Goal: Task Accomplishment & Management: Complete application form

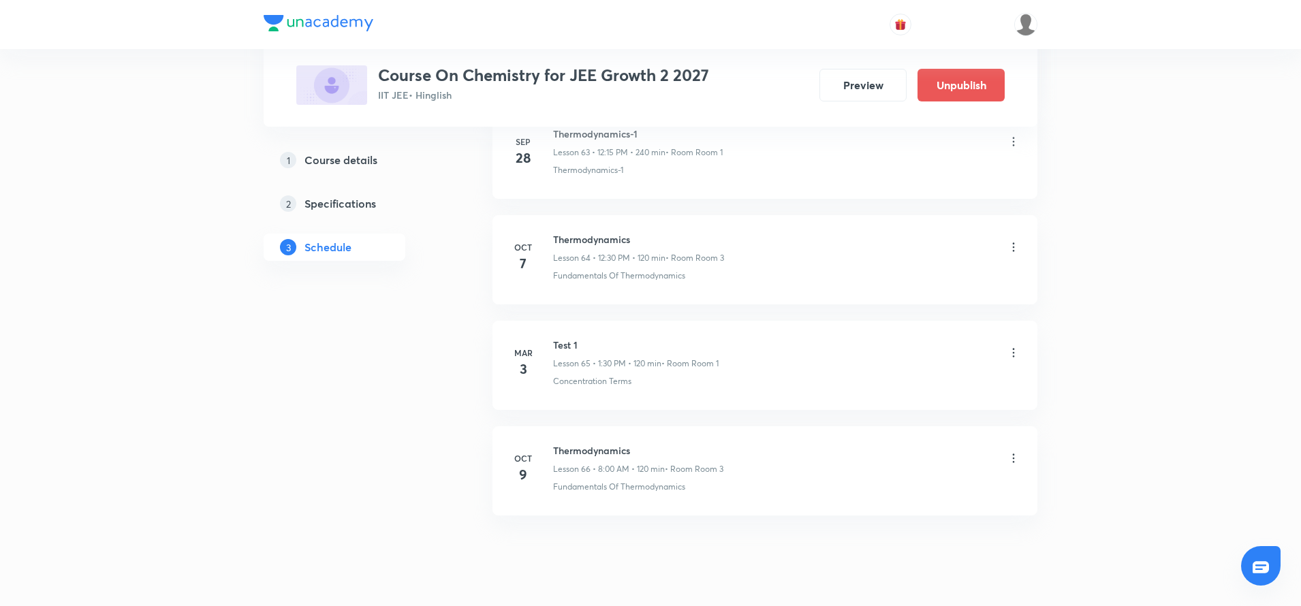
scroll to position [6830, 0]
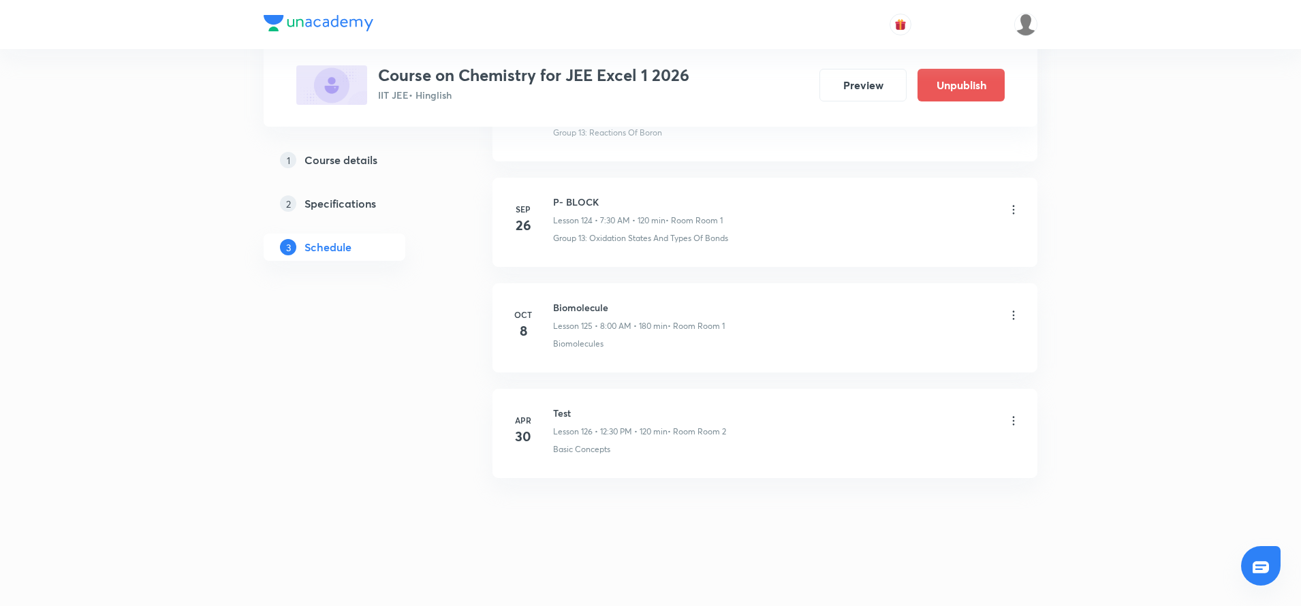
click at [572, 309] on h6 "Biomolecule" at bounding box center [639, 307] width 172 height 14
copy h6 "Biomolecule"
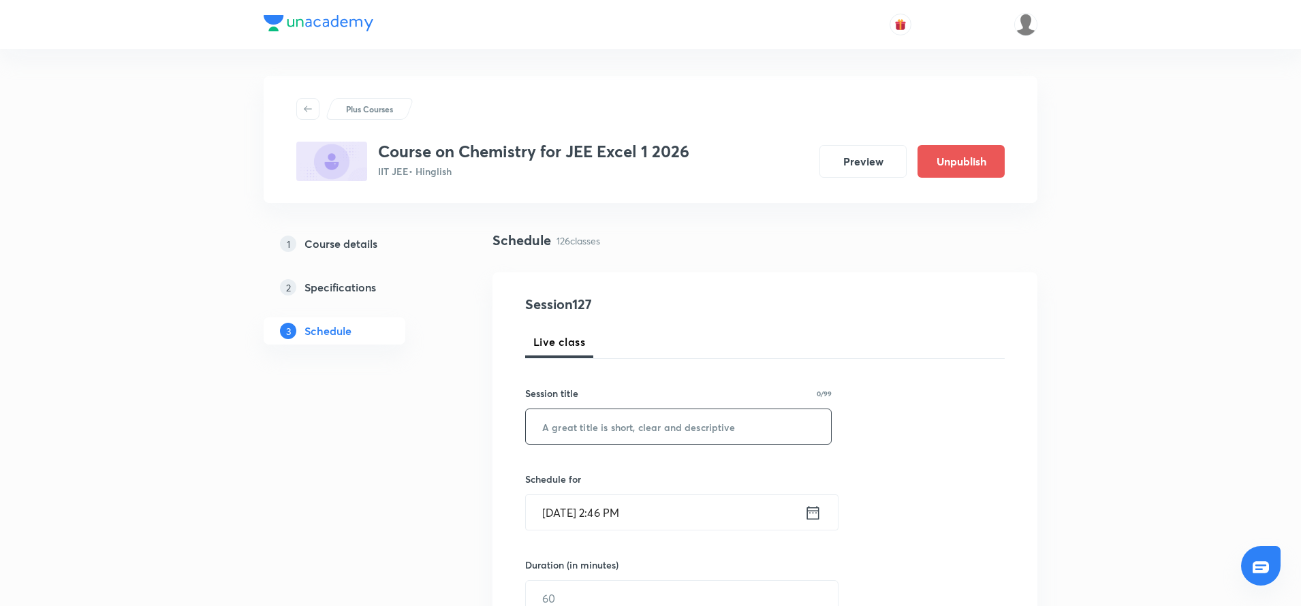
click at [552, 429] on input "text" at bounding box center [678, 426] width 305 height 35
paste input "Biomolecule"
type input "Biomolecule"
click at [818, 514] on icon at bounding box center [813, 513] width 17 height 19
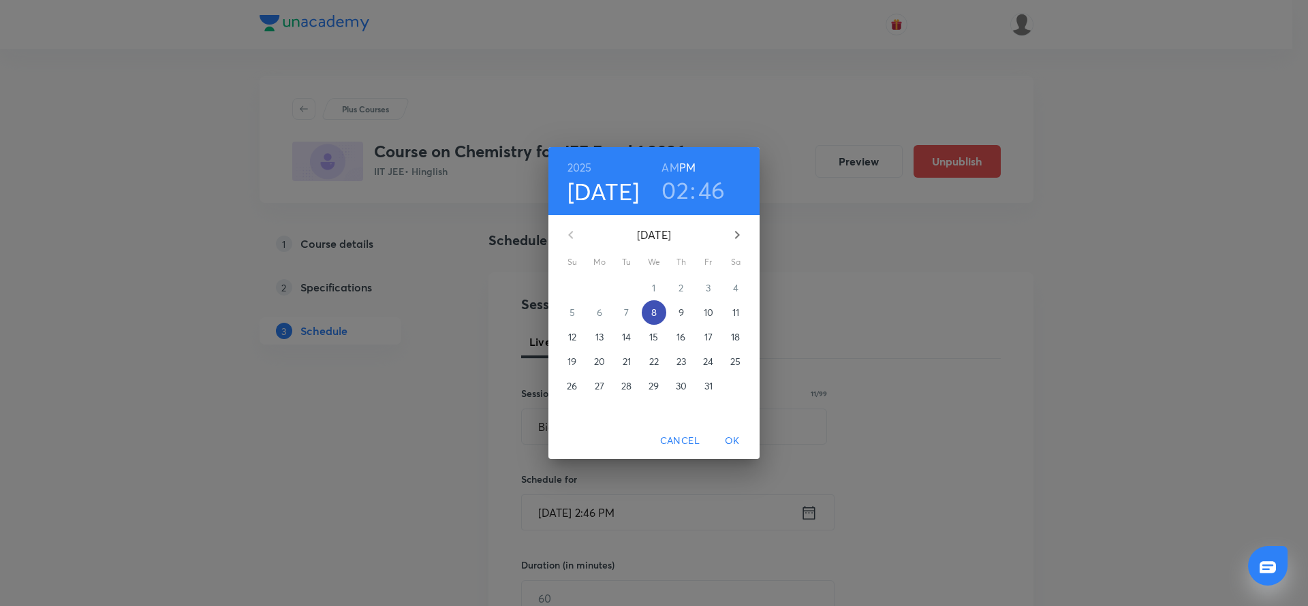
click at [653, 315] on p "8" at bounding box center [653, 313] width 5 height 14
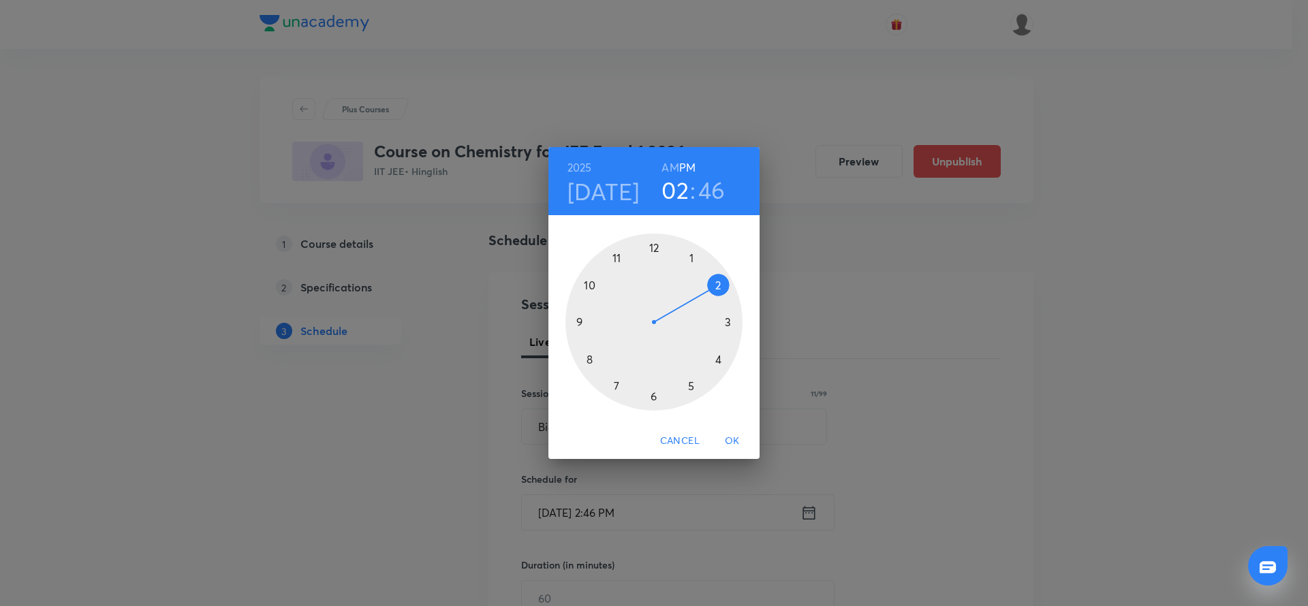
click at [720, 285] on div at bounding box center [654, 322] width 177 height 177
drag, startPoint x: 582, startPoint y: 309, endPoint x: 591, endPoint y: 288, distance: 23.5
click at [591, 288] on div at bounding box center [654, 322] width 177 height 177
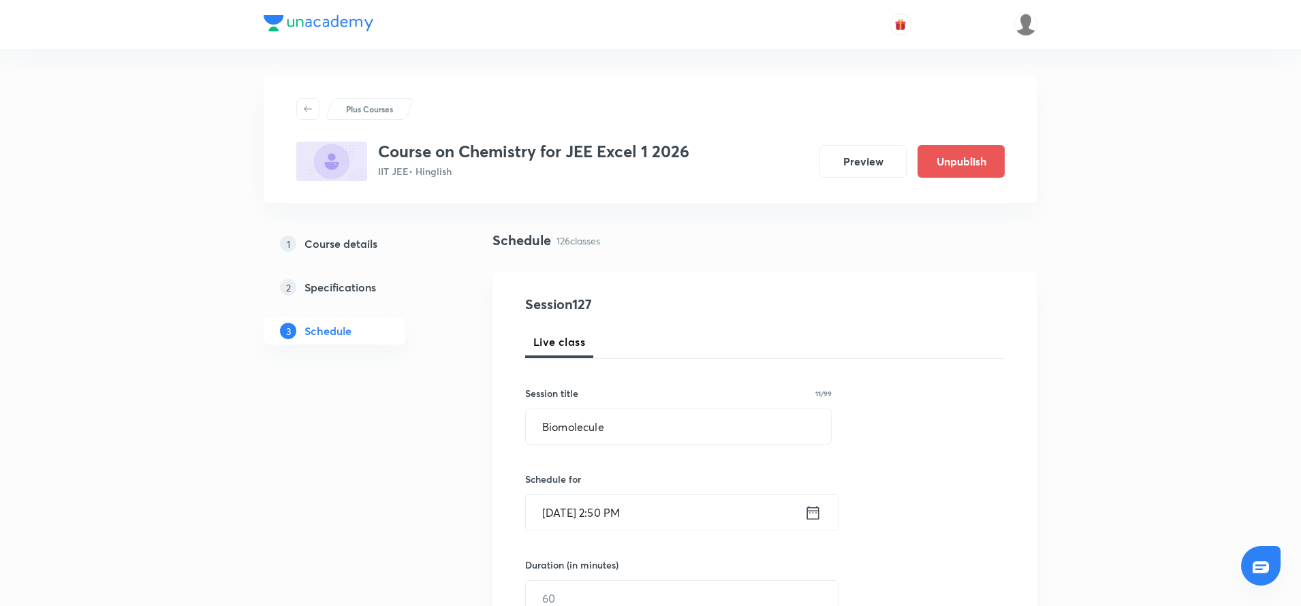
drag, startPoint x: 601, startPoint y: 511, endPoint x: 652, endPoint y: 514, distance: 51.2
click at [652, 514] on input "Oct 8, 2025, 2:50 PM" at bounding box center [665, 512] width 279 height 35
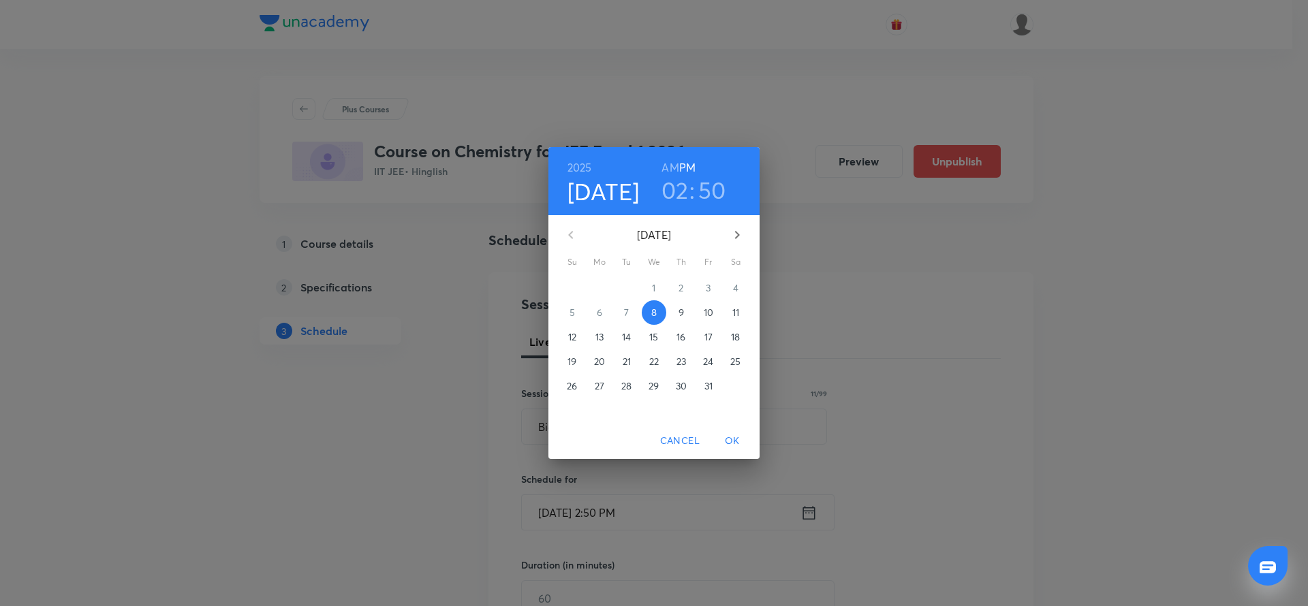
click at [729, 442] on span "OK" at bounding box center [732, 441] width 33 height 17
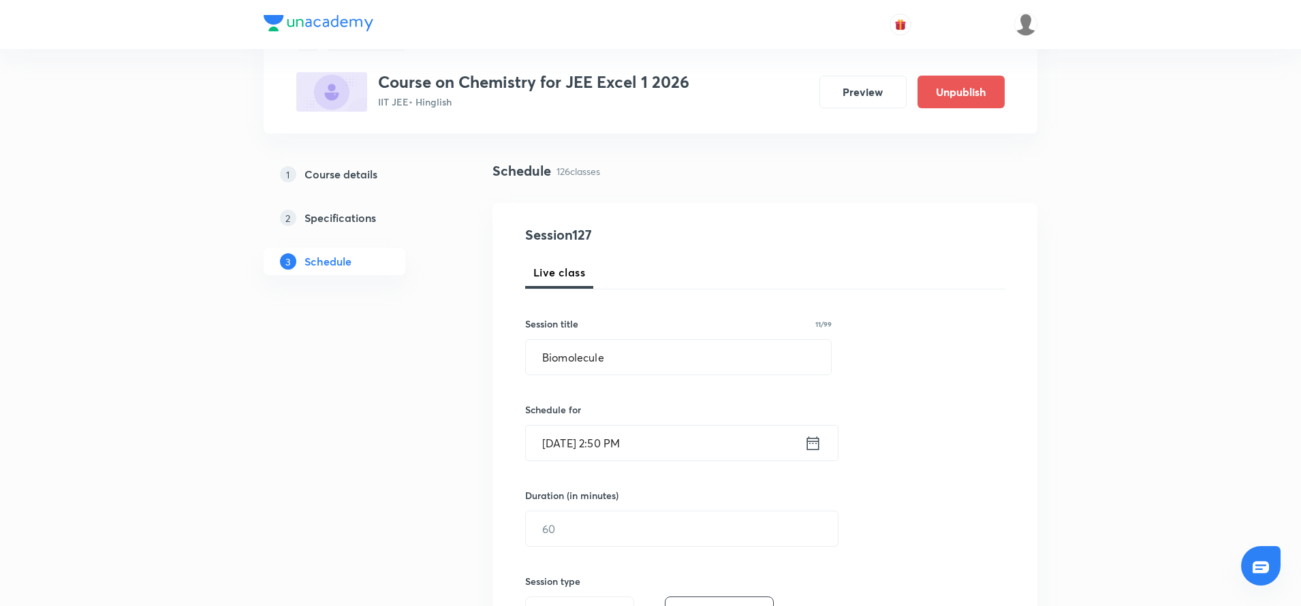
scroll to position [252, 0]
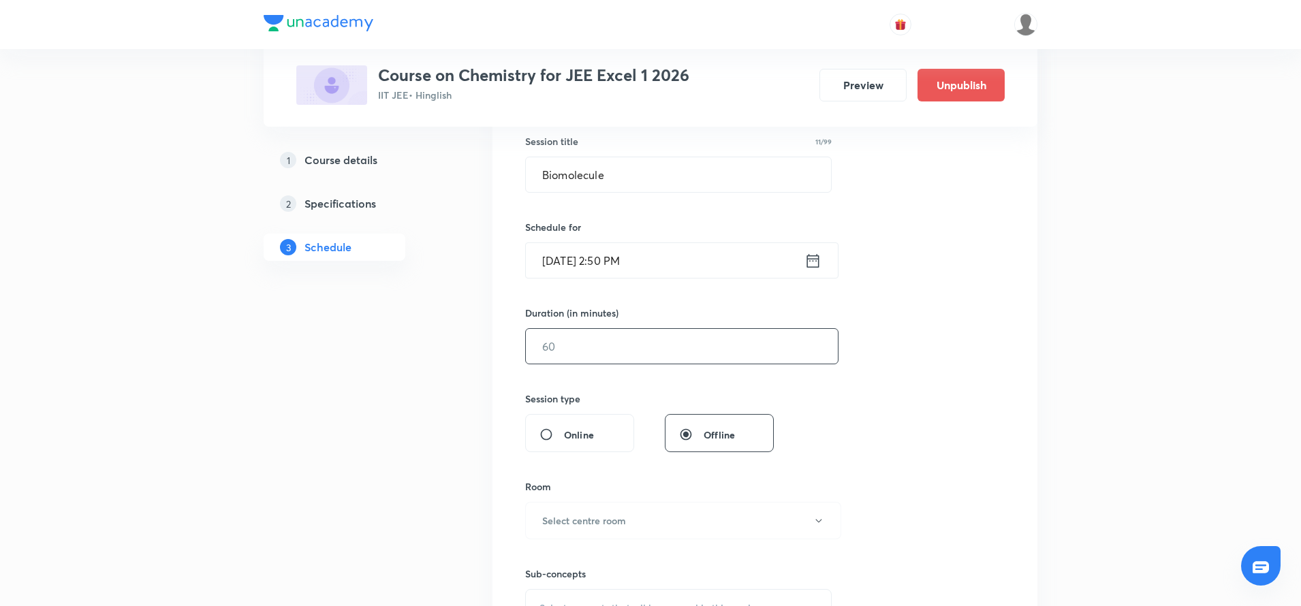
click at [584, 335] on input "text" at bounding box center [682, 346] width 312 height 35
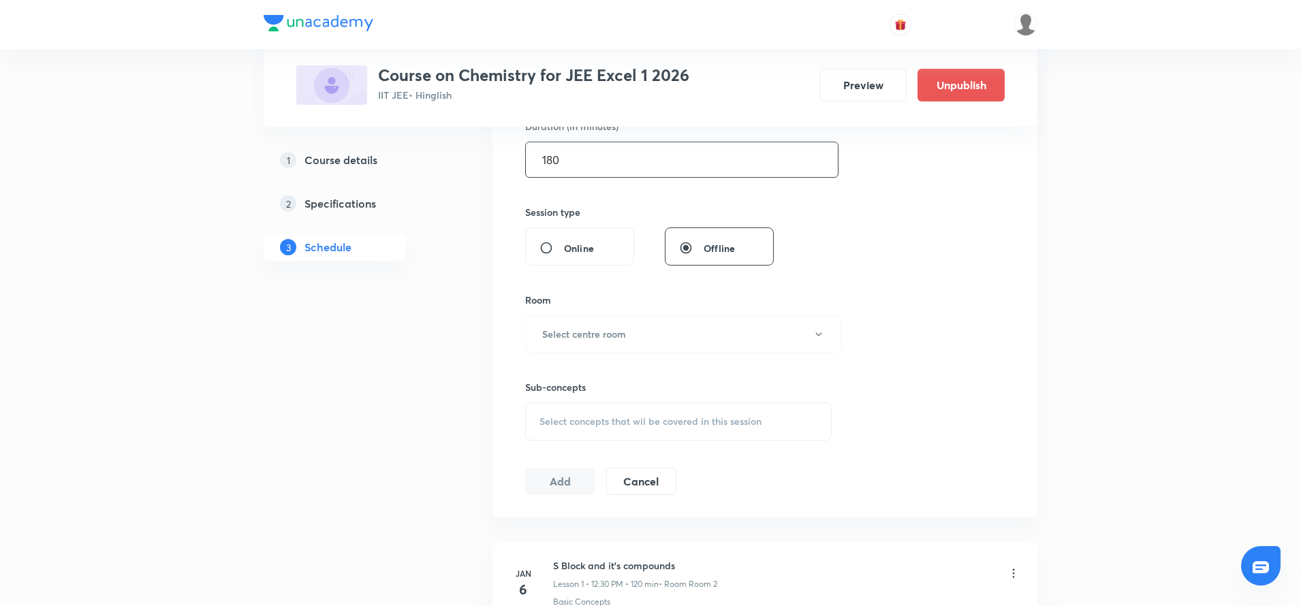
scroll to position [439, 0]
type input "130"
click at [604, 332] on h6 "Select centre room" at bounding box center [584, 333] width 84 height 14
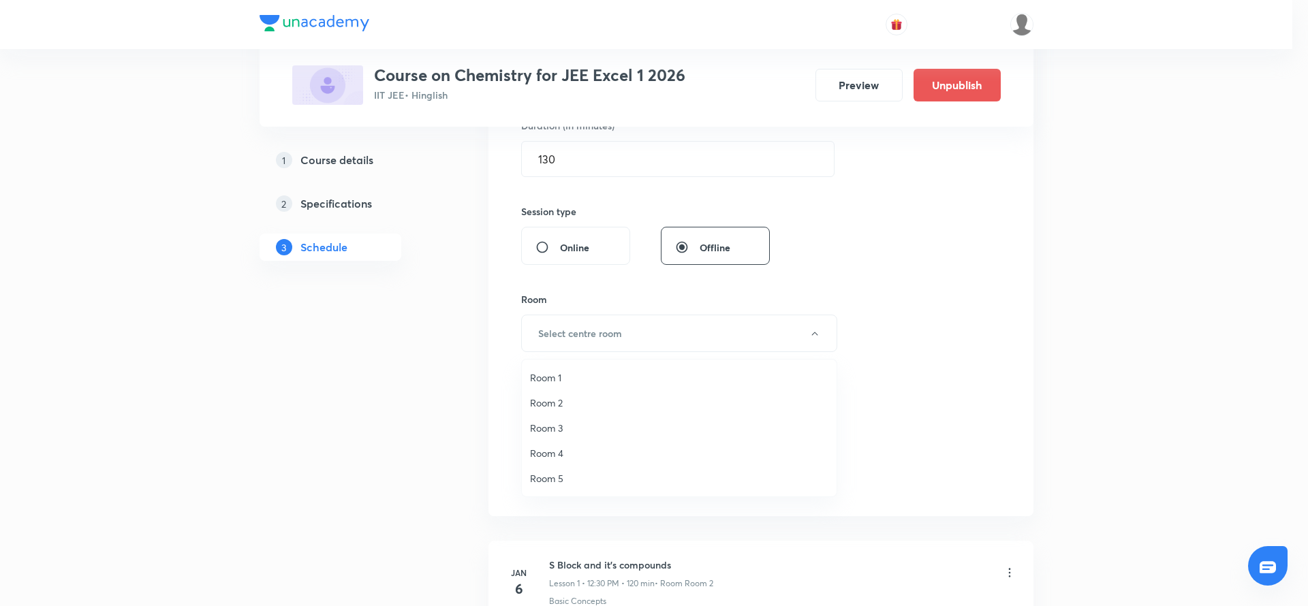
click at [568, 381] on span "Room 1" at bounding box center [679, 378] width 298 height 14
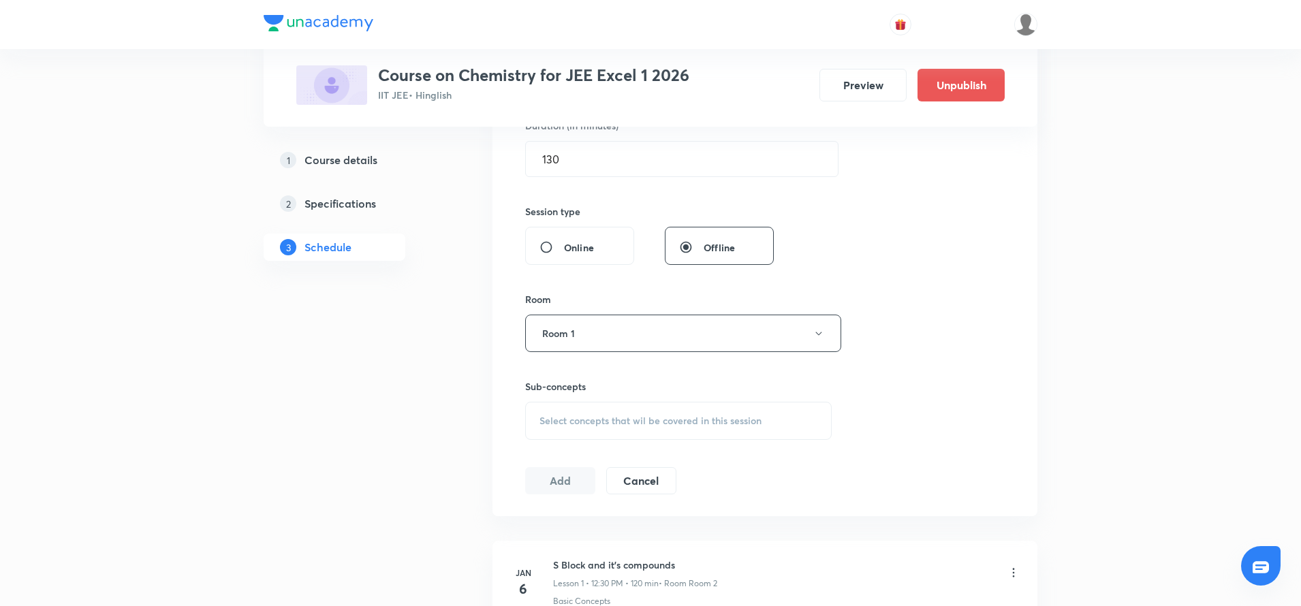
click at [570, 418] on span "Select concepts that wil be covered in this session" at bounding box center [651, 421] width 222 height 11
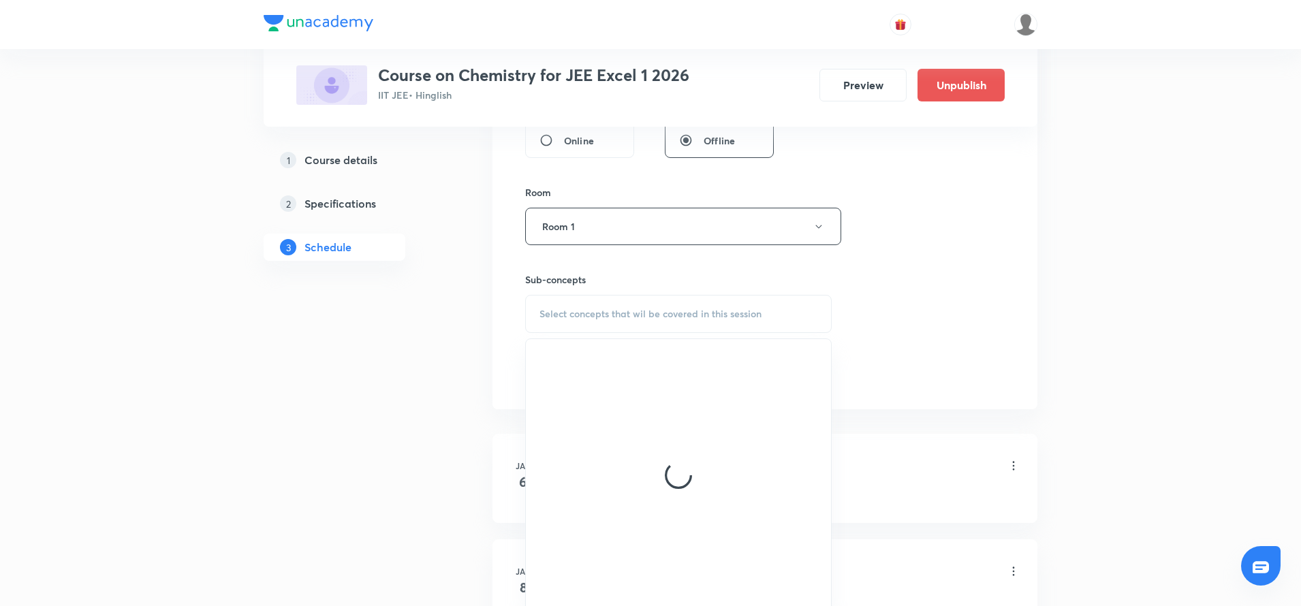
scroll to position [593, 0]
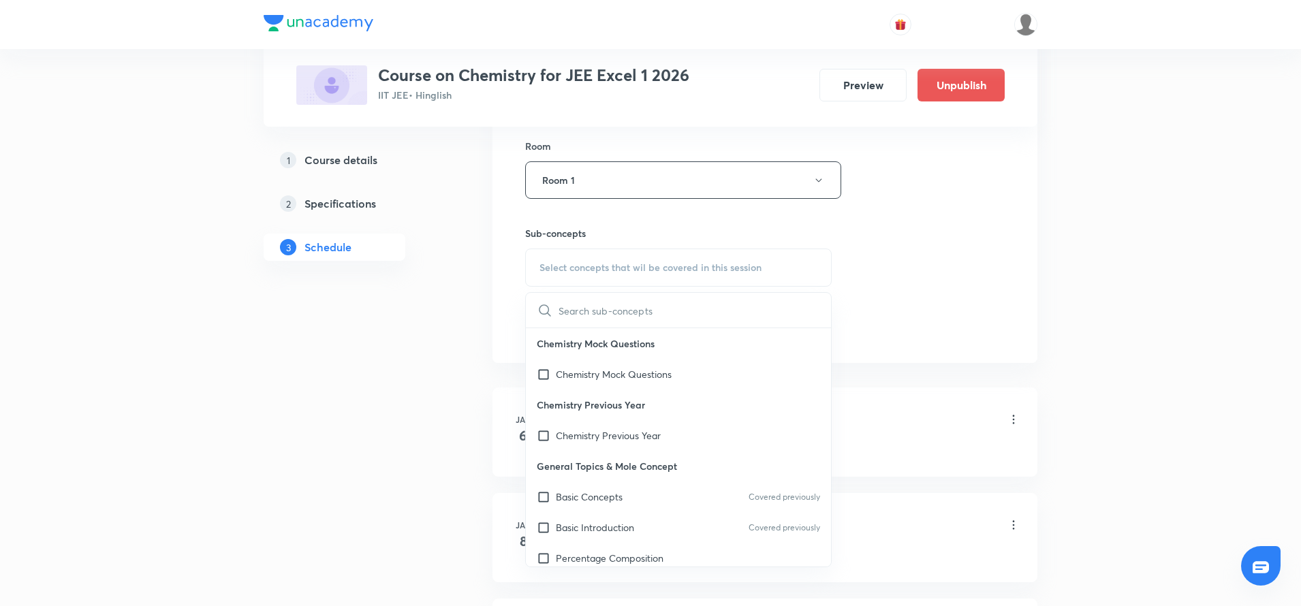
type input ", 2:50 PM"
click at [584, 318] on input ", 2:50 PM" at bounding box center [635, 310] width 153 height 35
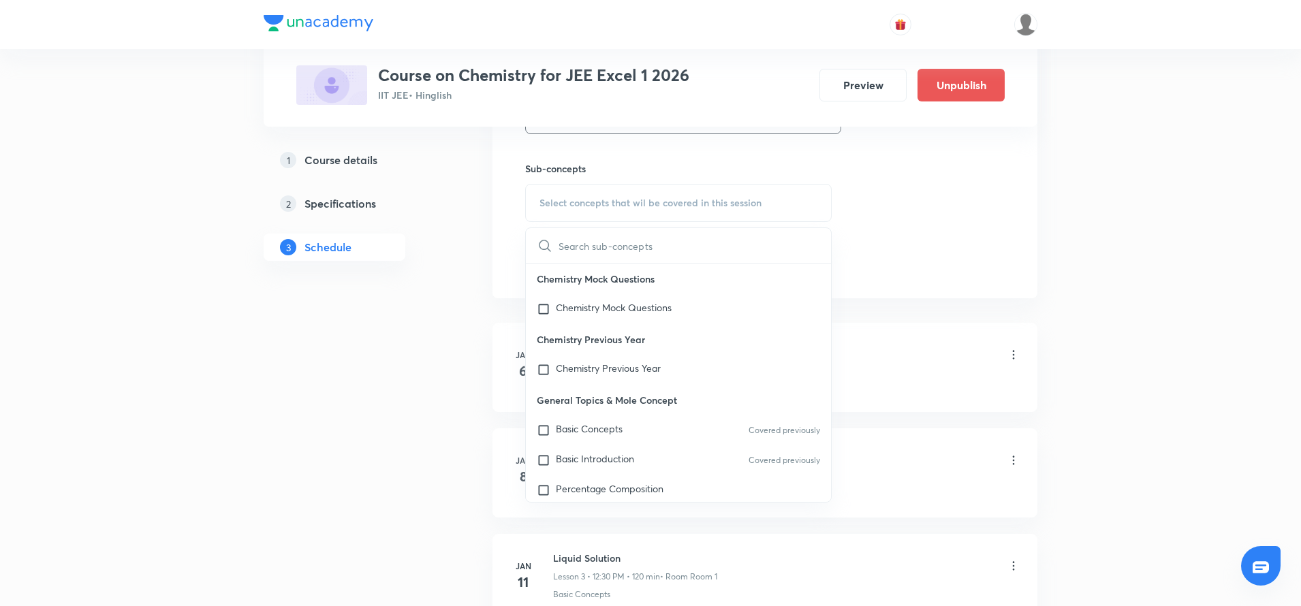
scroll to position [630, 0]
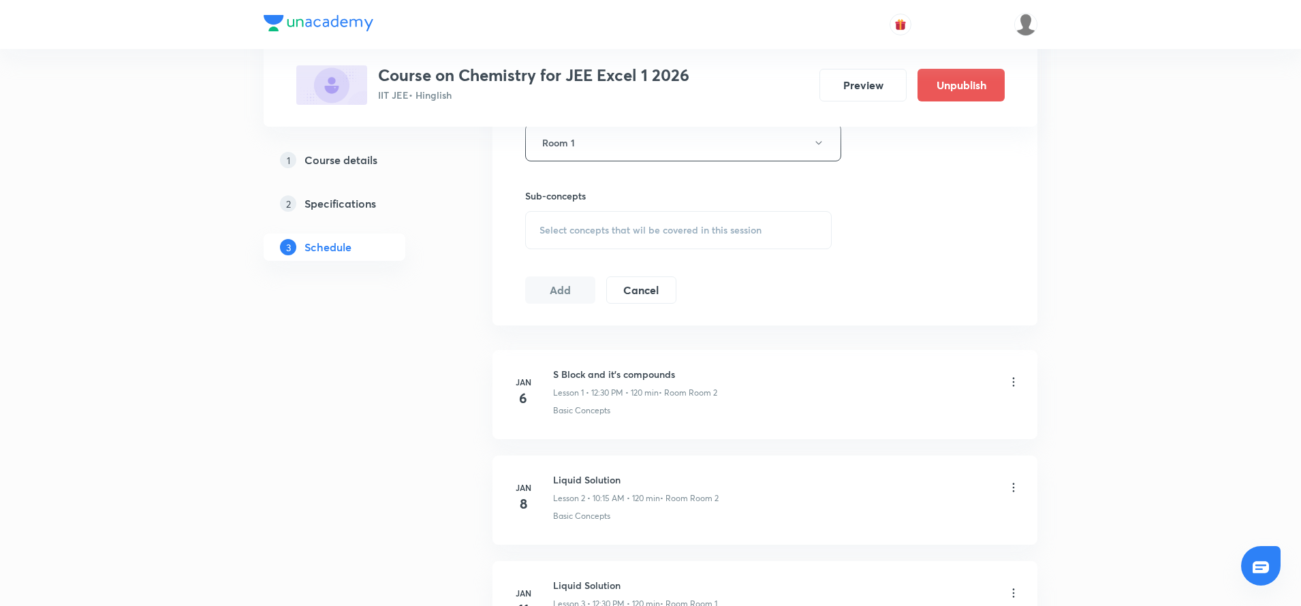
click at [761, 236] on div "Select concepts that wil be covered in this session" at bounding box center [678, 230] width 307 height 38
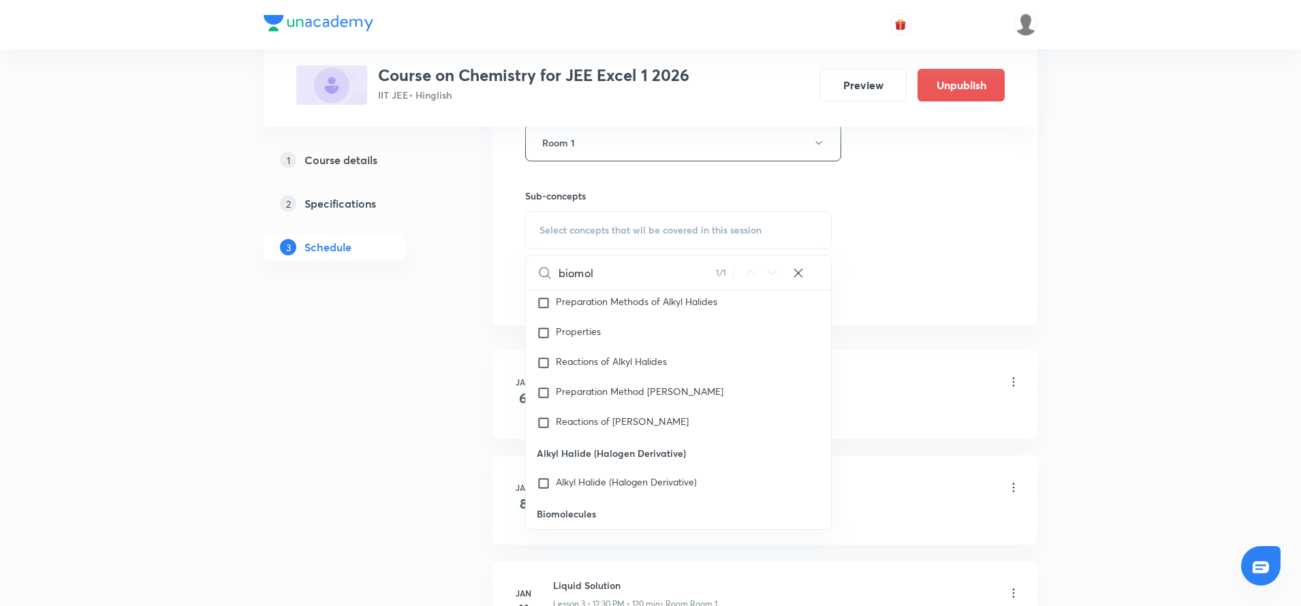
scroll to position [34866, 0]
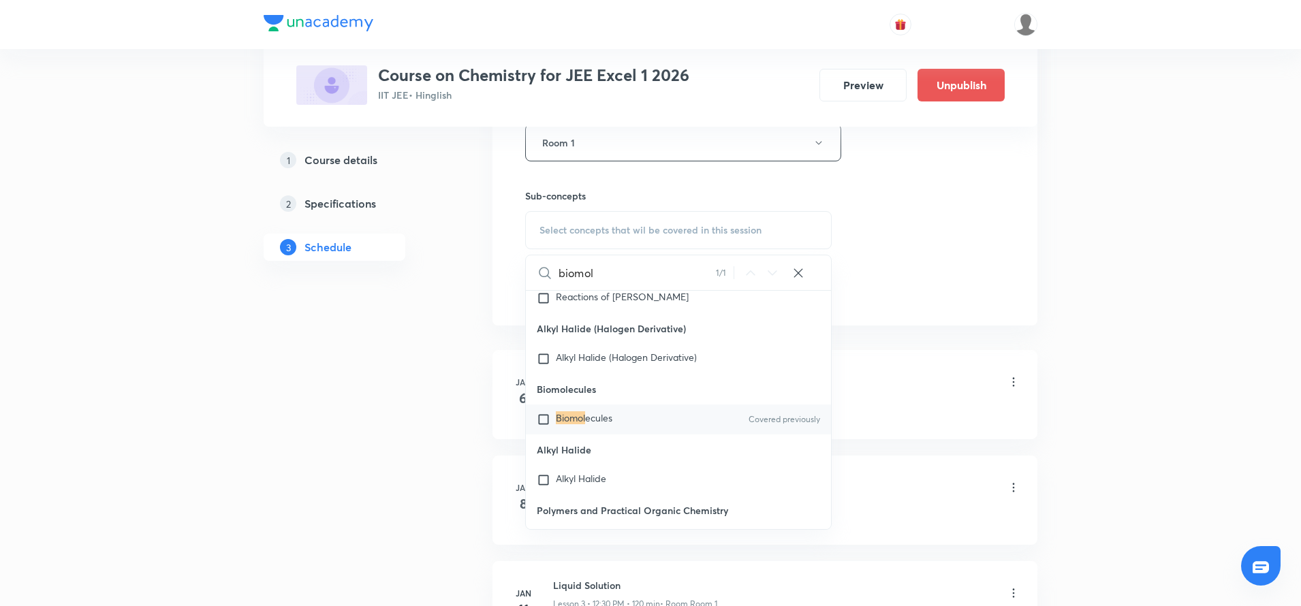
type input "biomol"
click at [579, 424] on mark "Biomol" at bounding box center [570, 418] width 29 height 13
checkbox input "true"
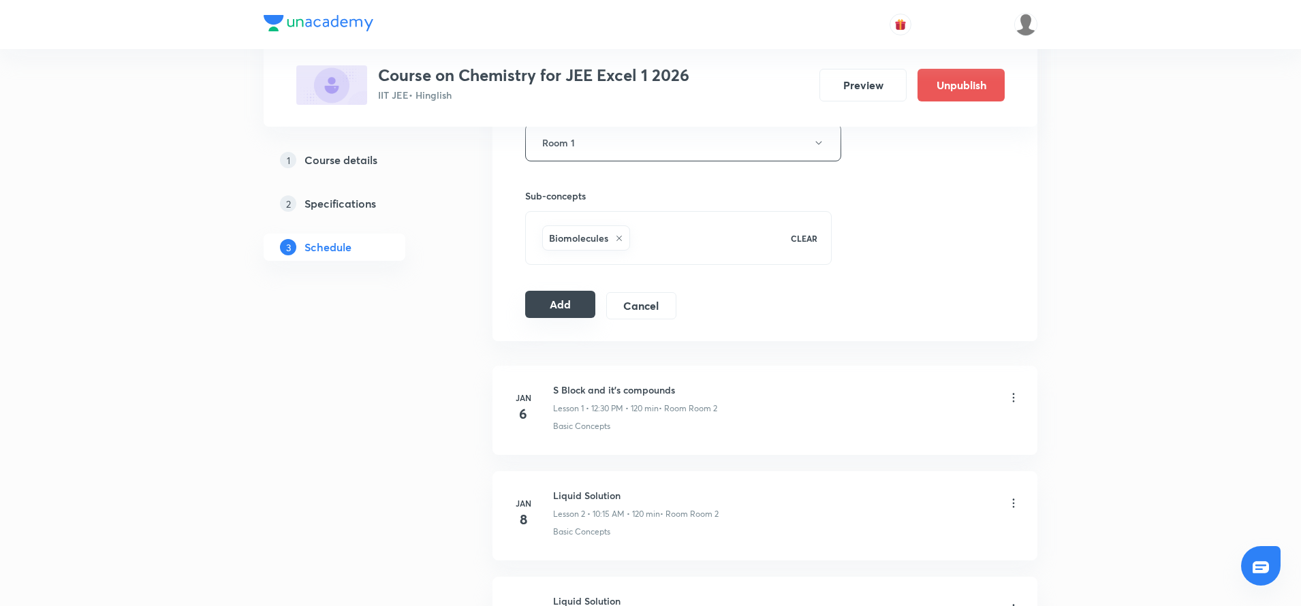
click at [548, 300] on button "Add" at bounding box center [560, 304] width 70 height 27
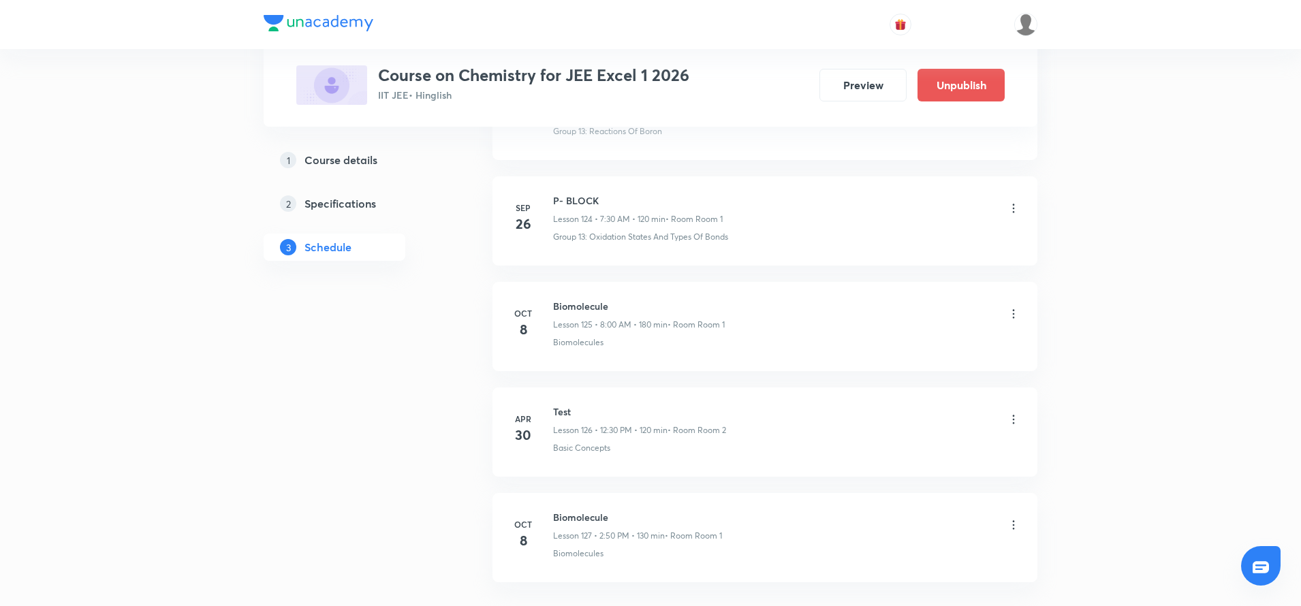
scroll to position [13272, 0]
click at [1017, 422] on icon at bounding box center [1014, 421] width 14 height 14
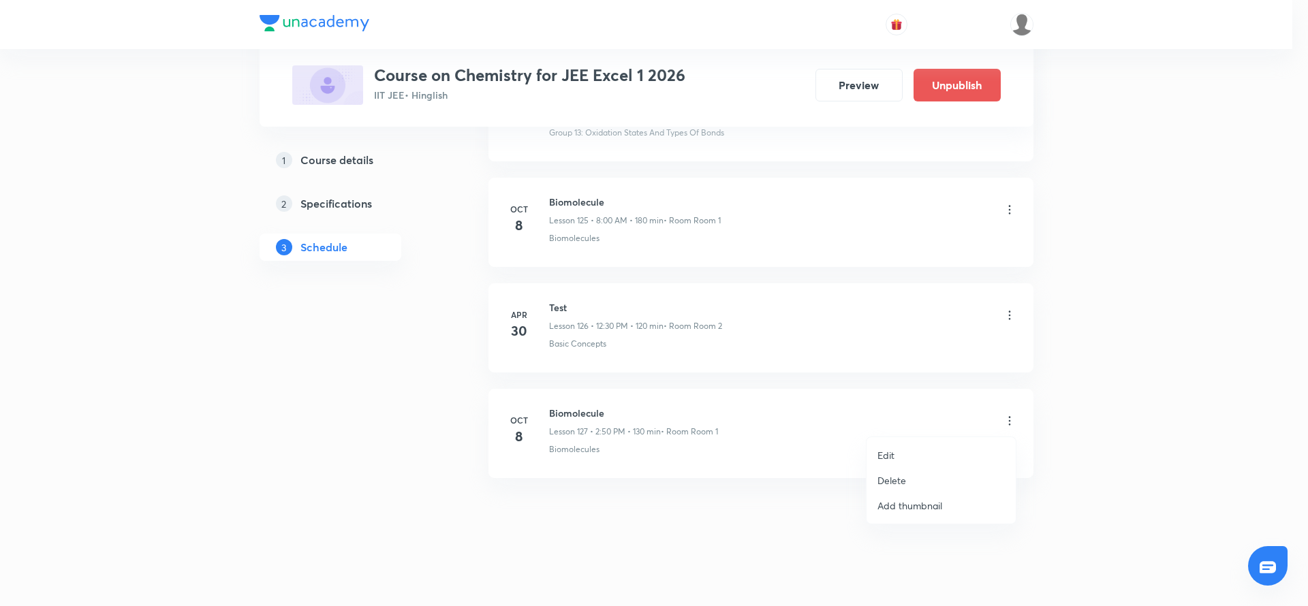
click at [923, 453] on li "Edit" at bounding box center [941, 455] width 149 height 25
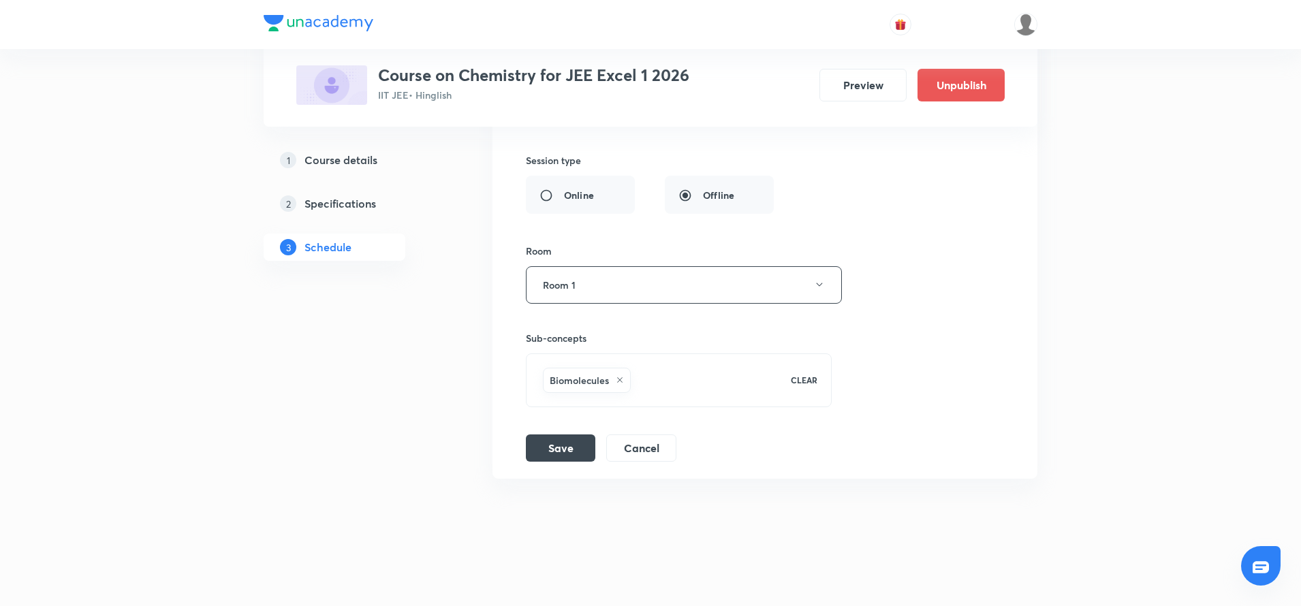
scroll to position [13796, 0]
click at [583, 444] on button "Save" at bounding box center [560, 446] width 69 height 27
click at [607, 452] on button "Cancel" at bounding box center [641, 446] width 70 height 27
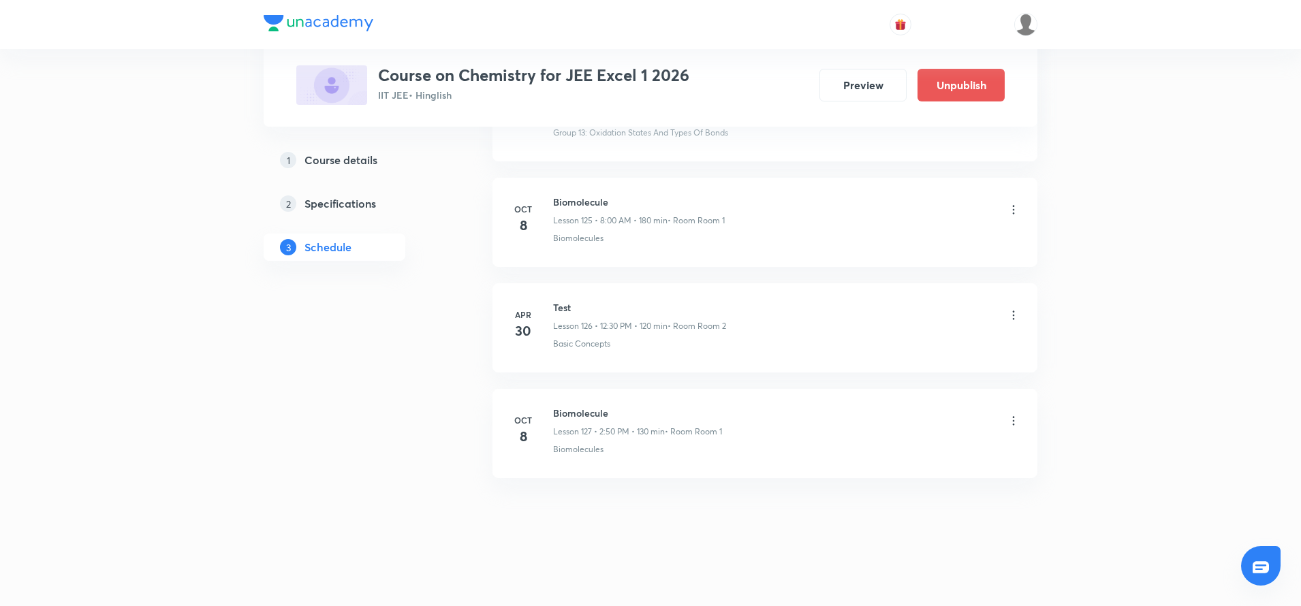
scroll to position [13272, 0]
click at [1013, 425] on icon at bounding box center [1014, 421] width 14 height 14
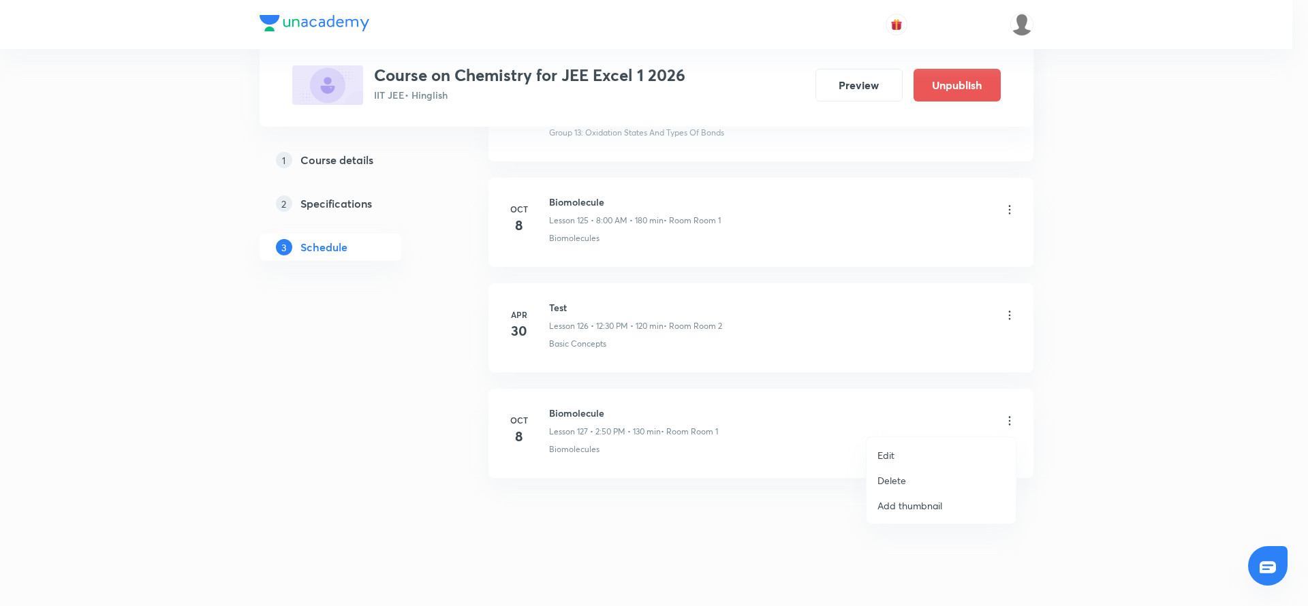
click at [887, 483] on p "Delete" at bounding box center [892, 481] width 29 height 14
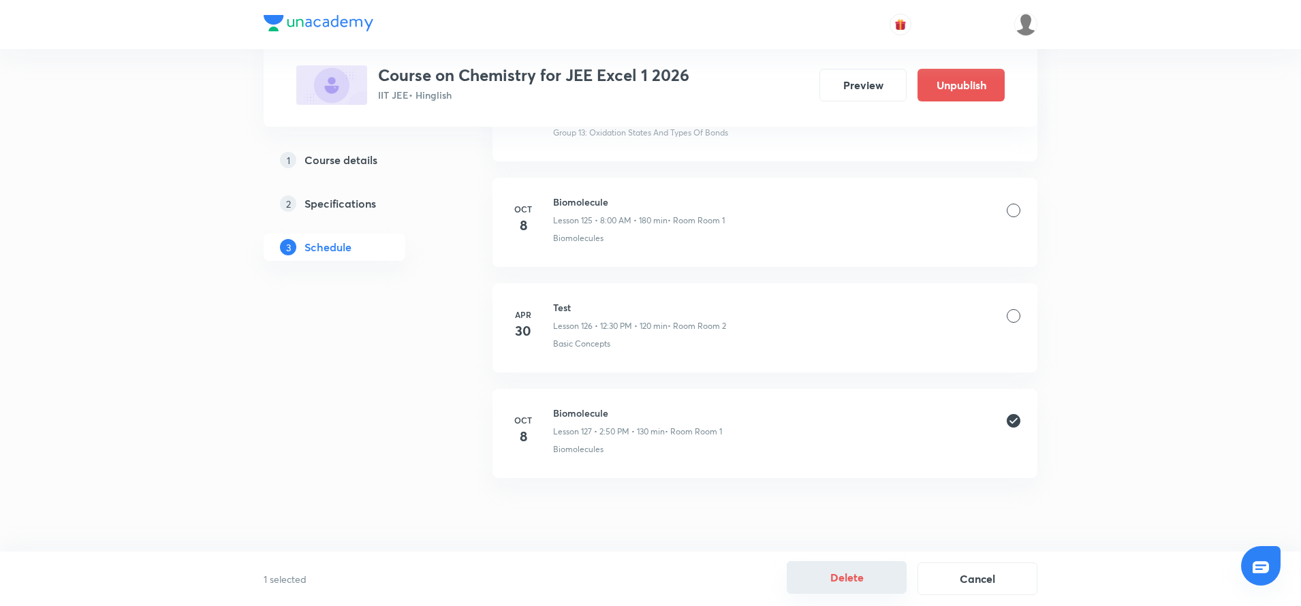
click at [850, 580] on button "Delete" at bounding box center [847, 577] width 120 height 33
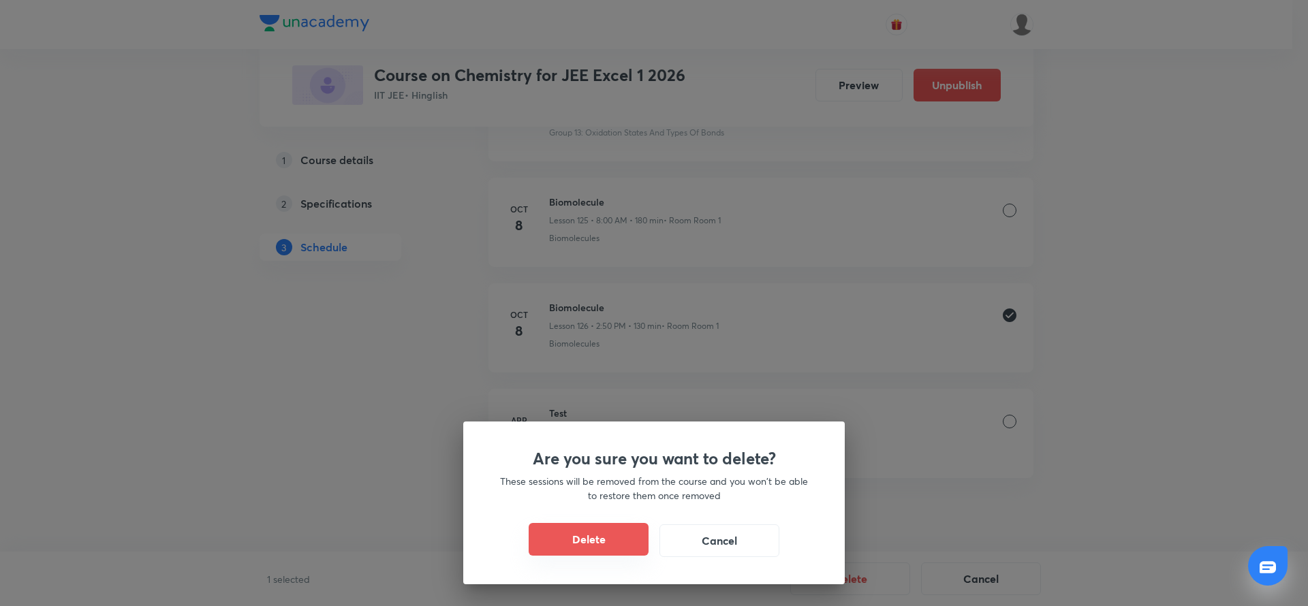
click at [630, 537] on button "Delete" at bounding box center [589, 539] width 120 height 33
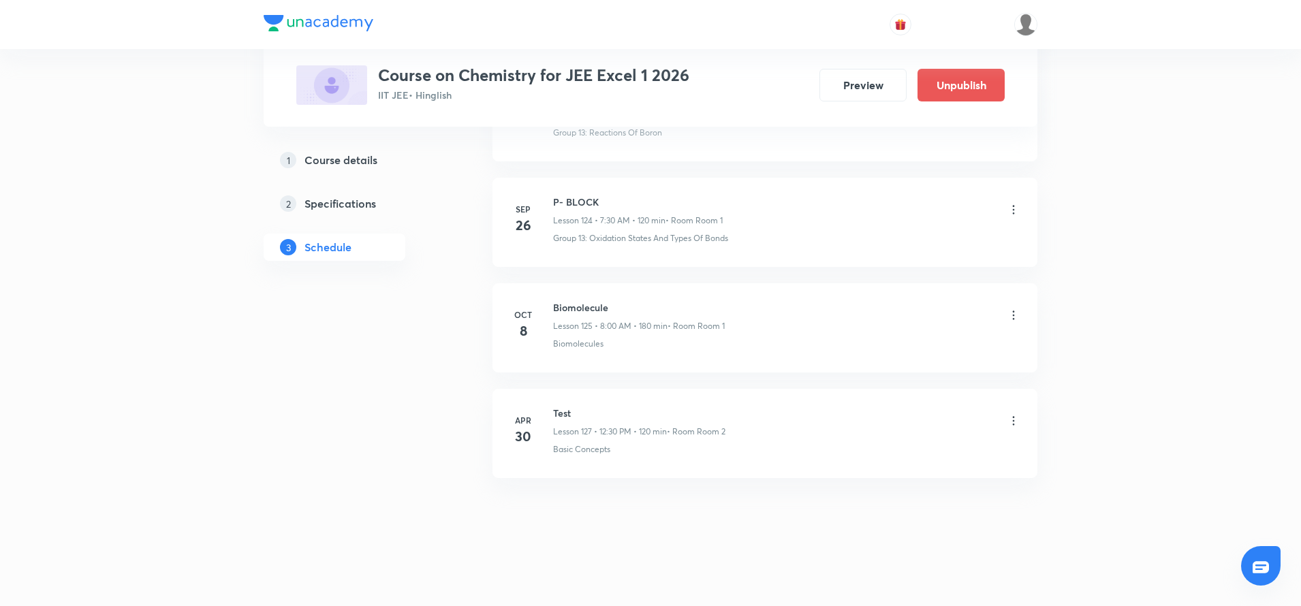
scroll to position [13167, 0]
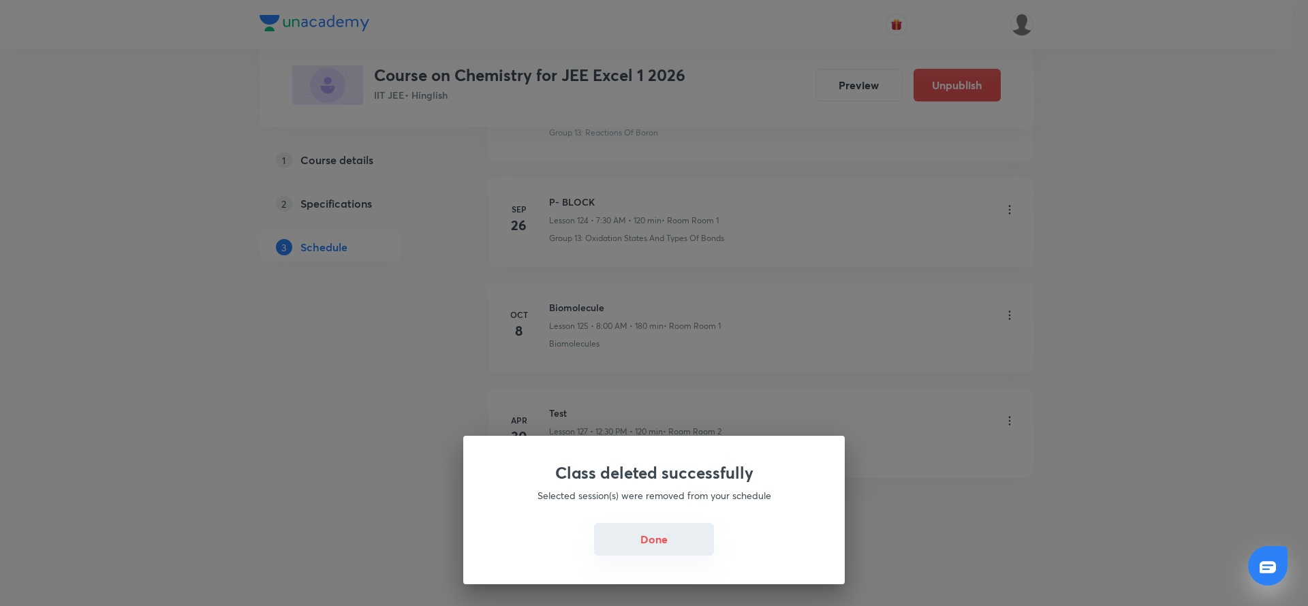
click at [640, 533] on button "Done" at bounding box center [654, 539] width 120 height 33
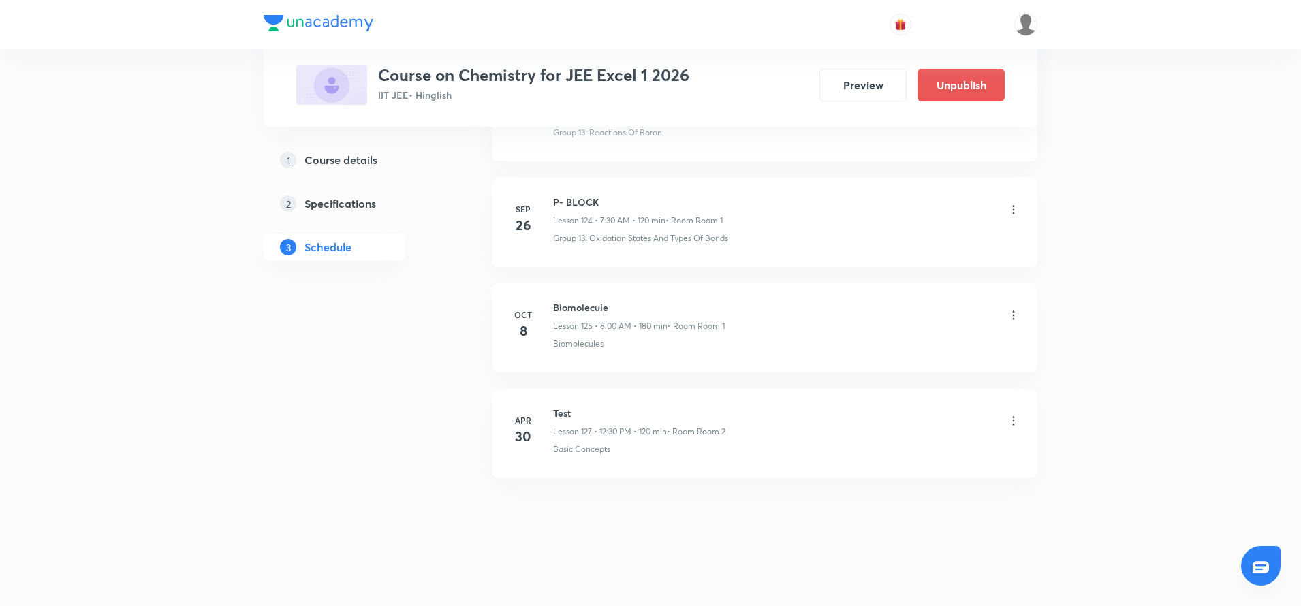
click at [561, 306] on h6 "Biomolecule" at bounding box center [639, 307] width 172 height 14
copy h6 "Biomolecule"
click at [561, 306] on h6 "Biomolecule" at bounding box center [639, 307] width 172 height 14
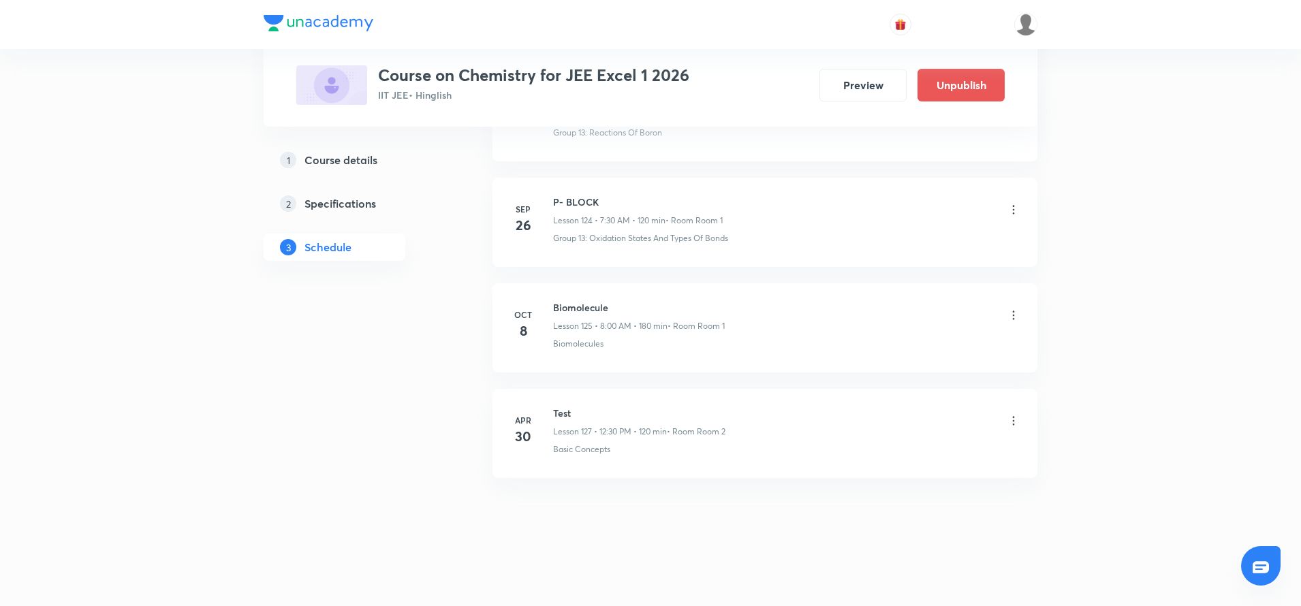
click at [561, 306] on h6 "Biomolecule" at bounding box center [639, 307] width 172 height 14
copy h6 "Biomolecule"
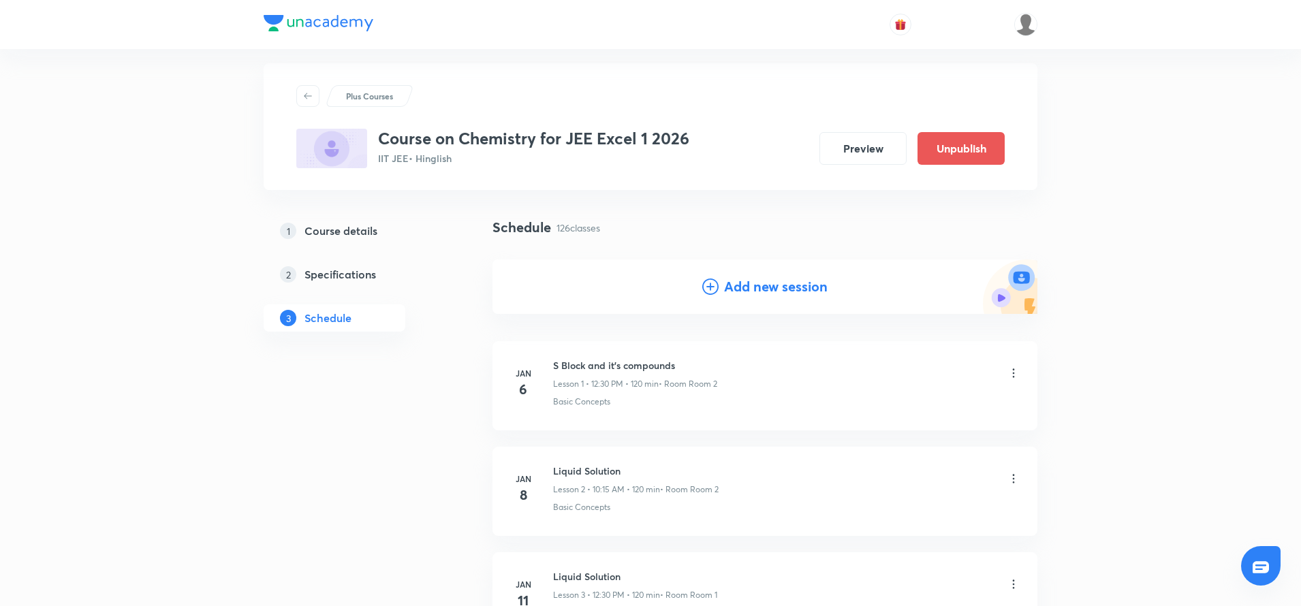
scroll to position [0, 0]
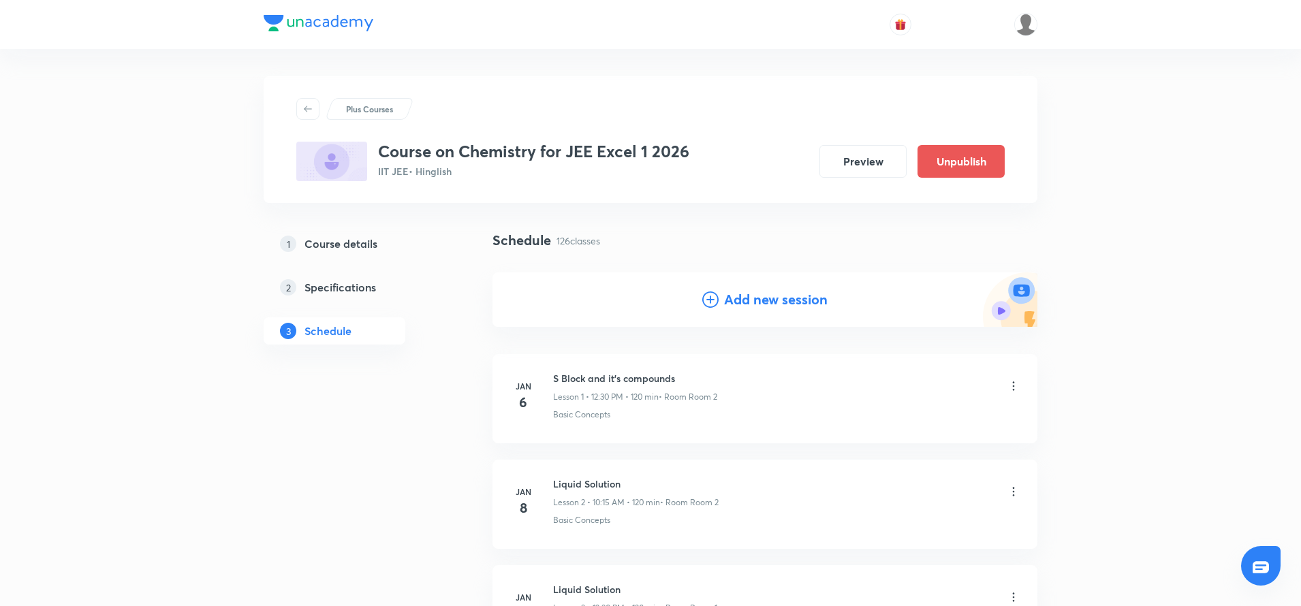
click at [710, 296] on icon at bounding box center [710, 300] width 16 height 16
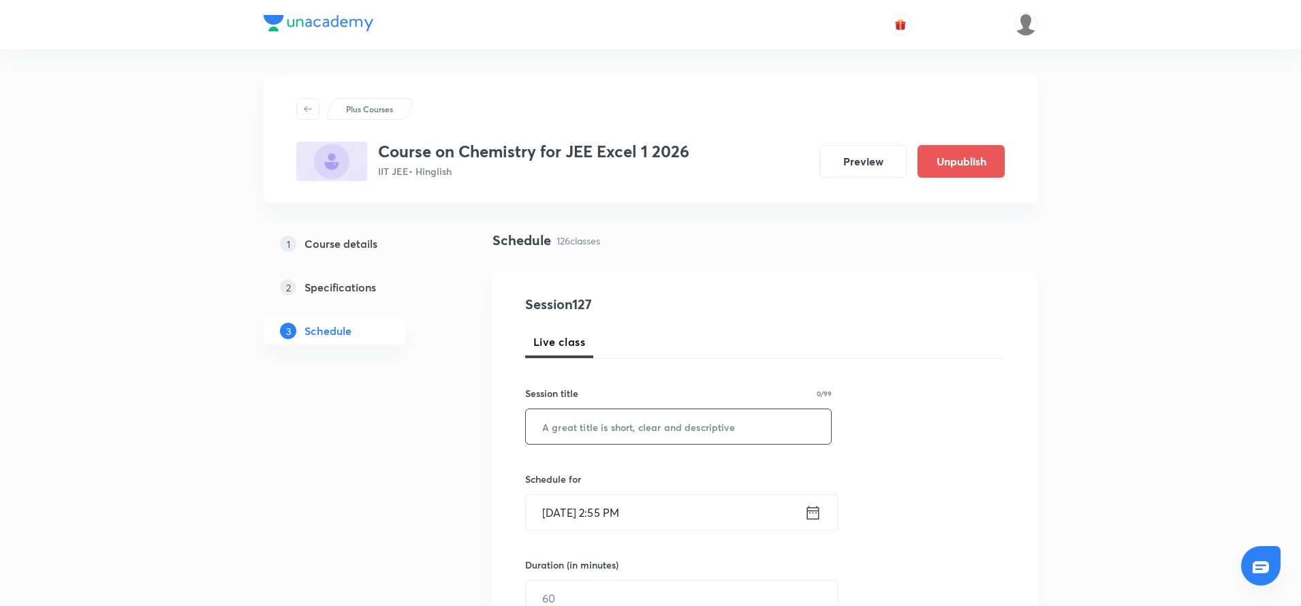
click at [578, 427] on input "text" at bounding box center [678, 426] width 305 height 35
paste input "Biomolecule"
type input "Biomolecule"
click at [812, 517] on icon at bounding box center [813, 513] width 17 height 19
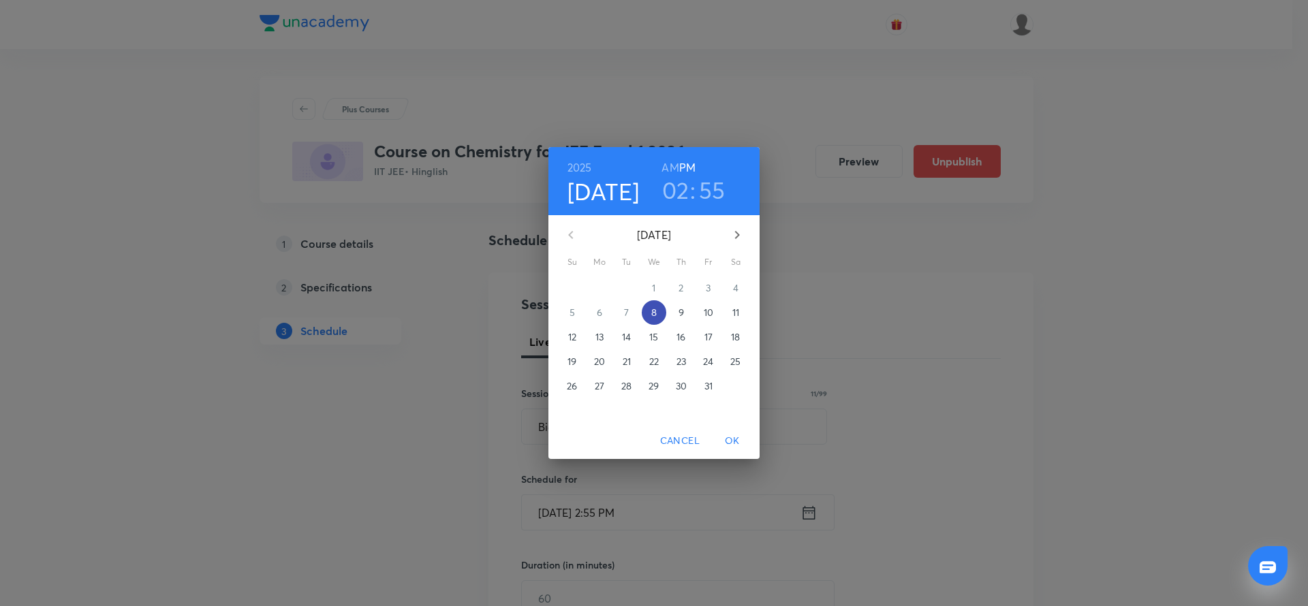
click at [655, 311] on p "8" at bounding box center [653, 313] width 5 height 14
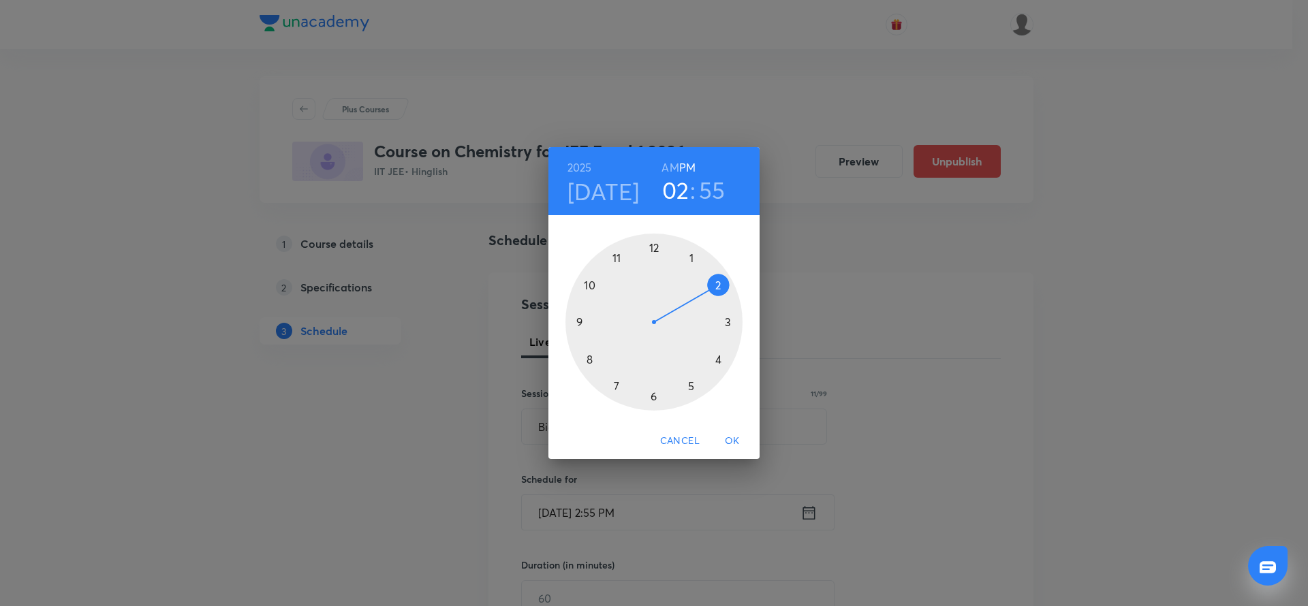
click at [730, 325] on div at bounding box center [654, 322] width 177 height 177
click at [730, 323] on div at bounding box center [654, 322] width 177 height 177
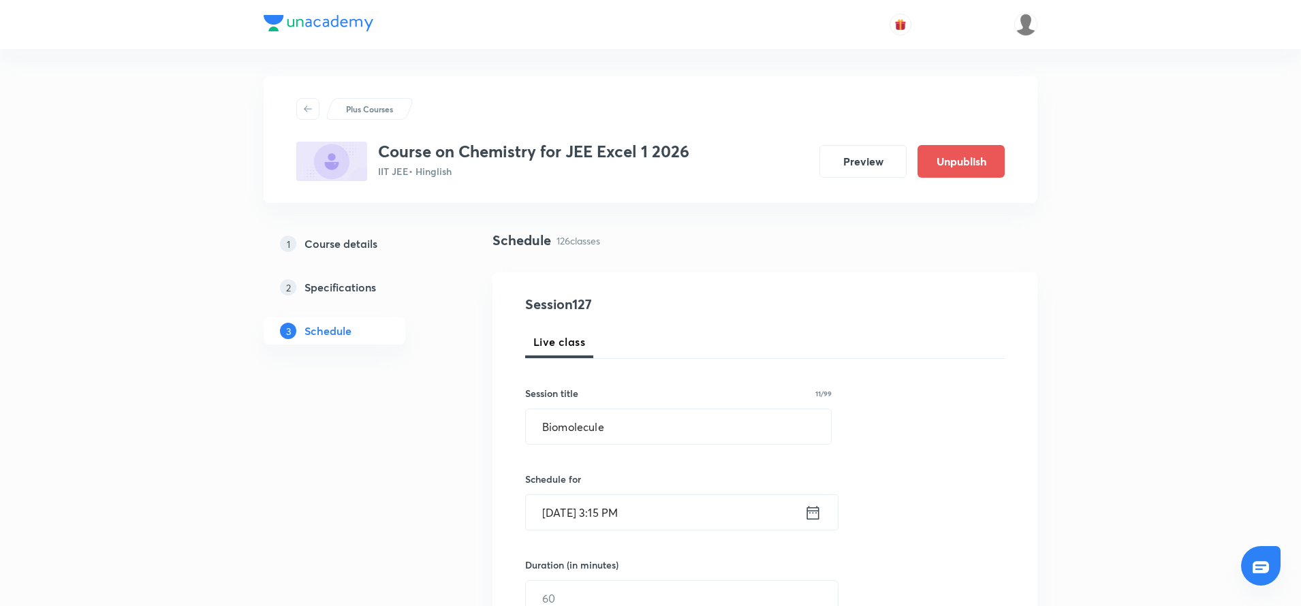
click at [810, 516] on icon at bounding box center [813, 513] width 17 height 19
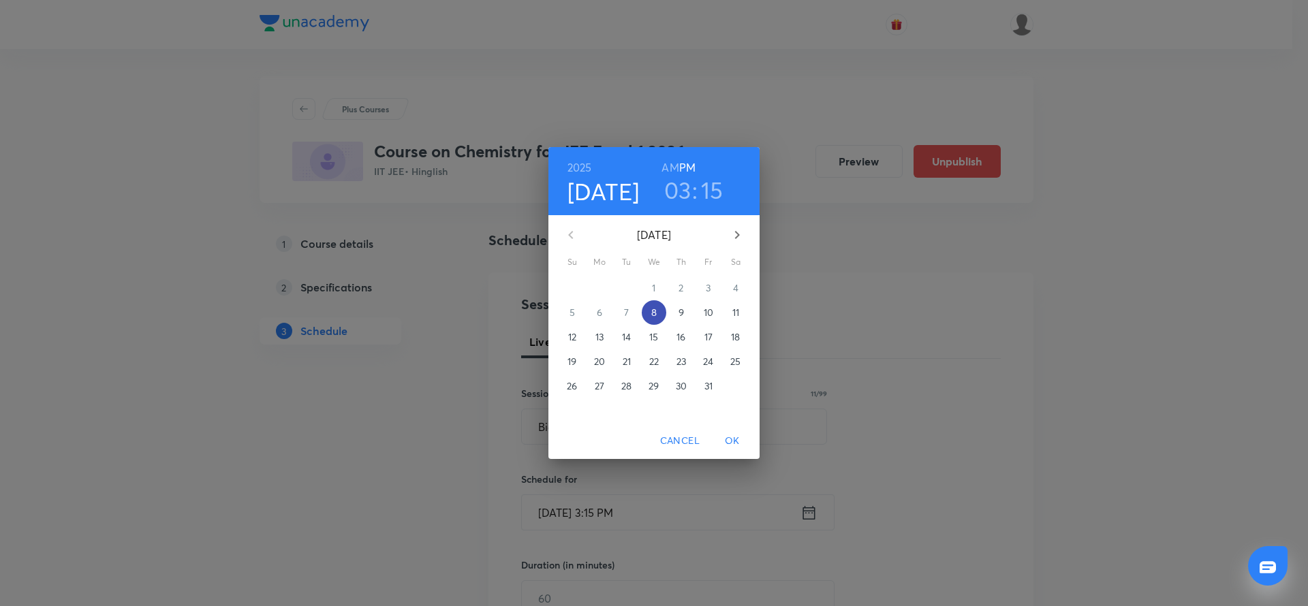
click at [655, 307] on p "8" at bounding box center [653, 313] width 5 height 14
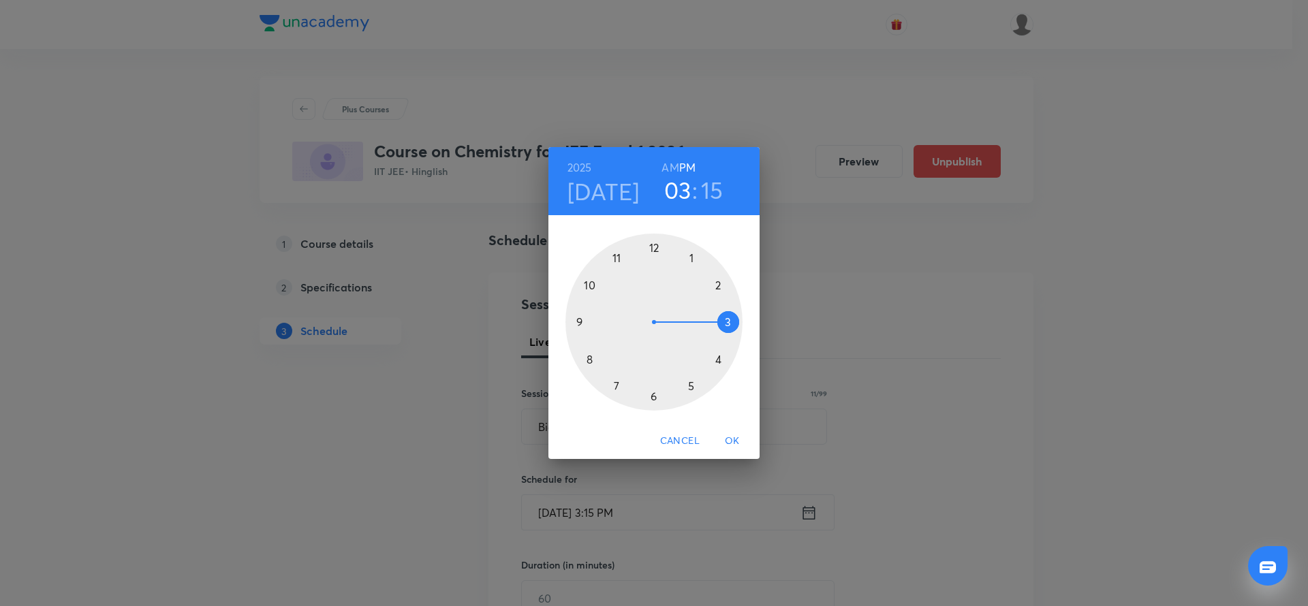
click at [725, 322] on div at bounding box center [654, 322] width 177 height 177
click at [720, 285] on div at bounding box center [654, 322] width 177 height 177
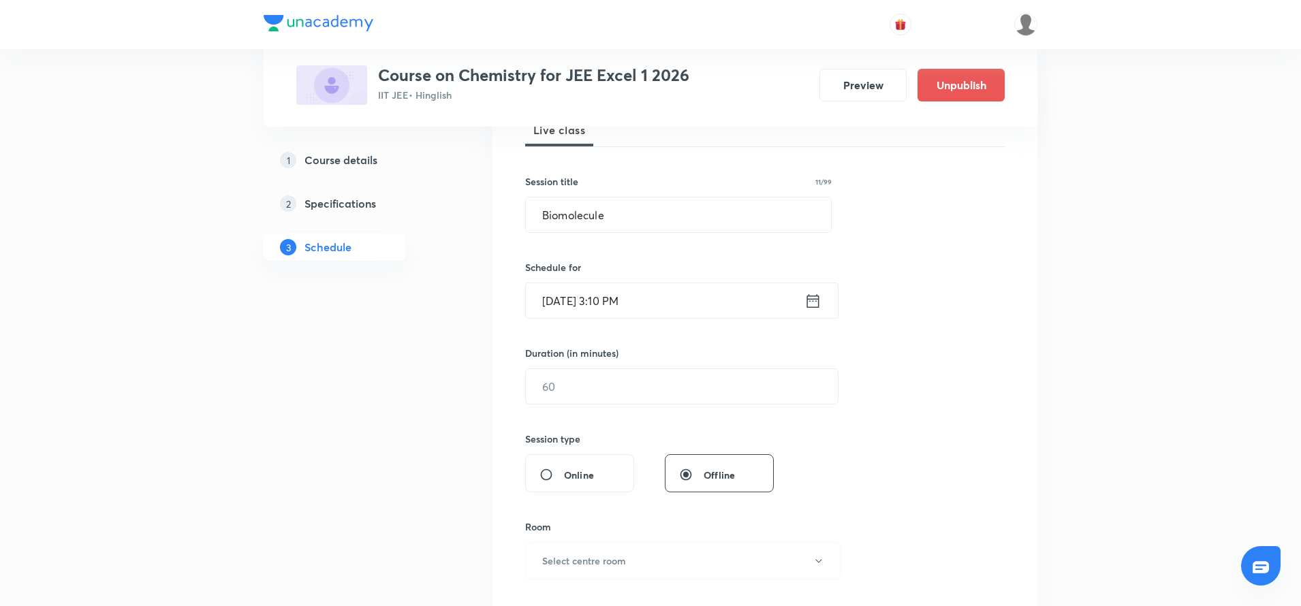
scroll to position [245, 0]
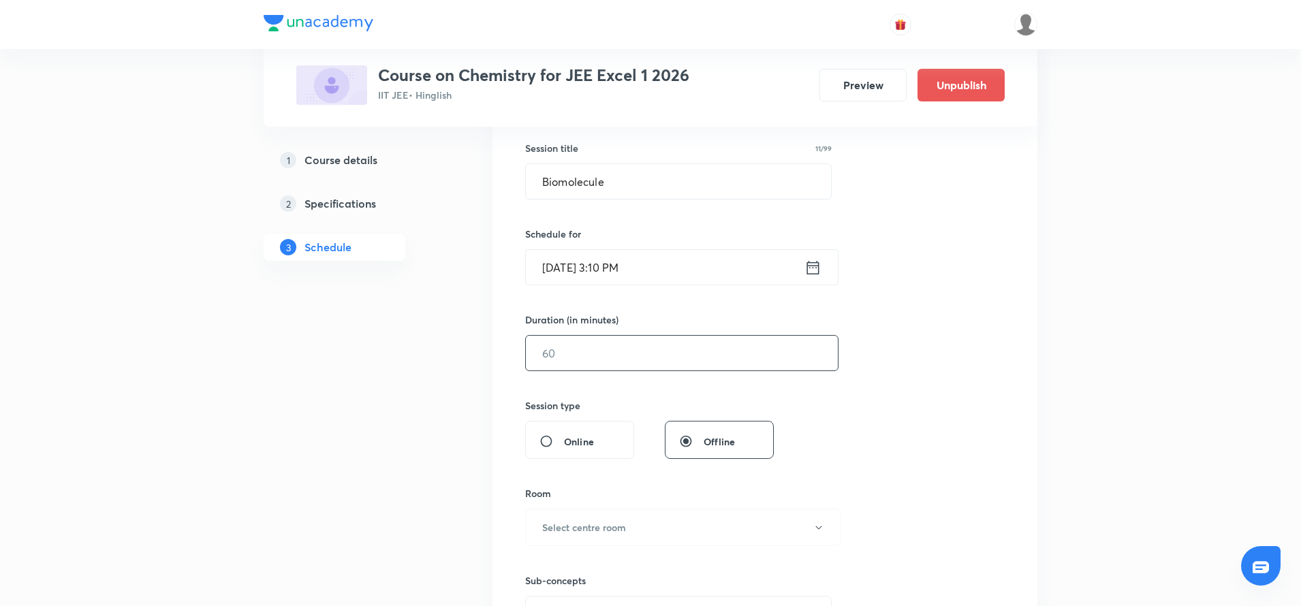
click at [578, 358] on input "text" at bounding box center [682, 353] width 312 height 35
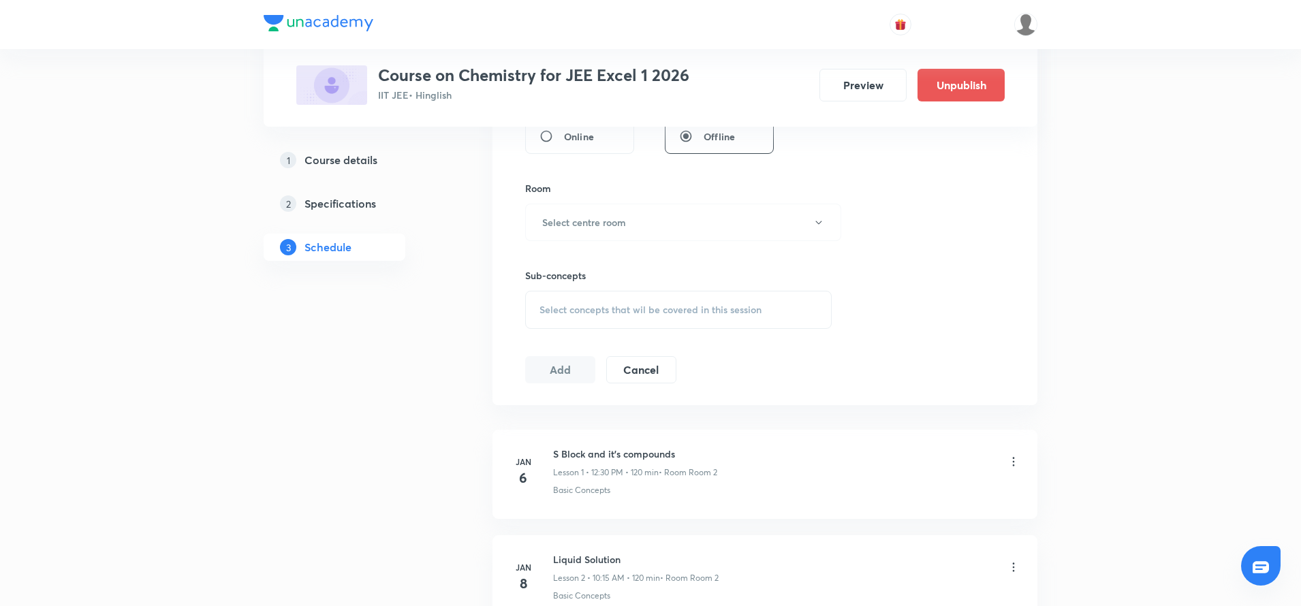
scroll to position [559, 0]
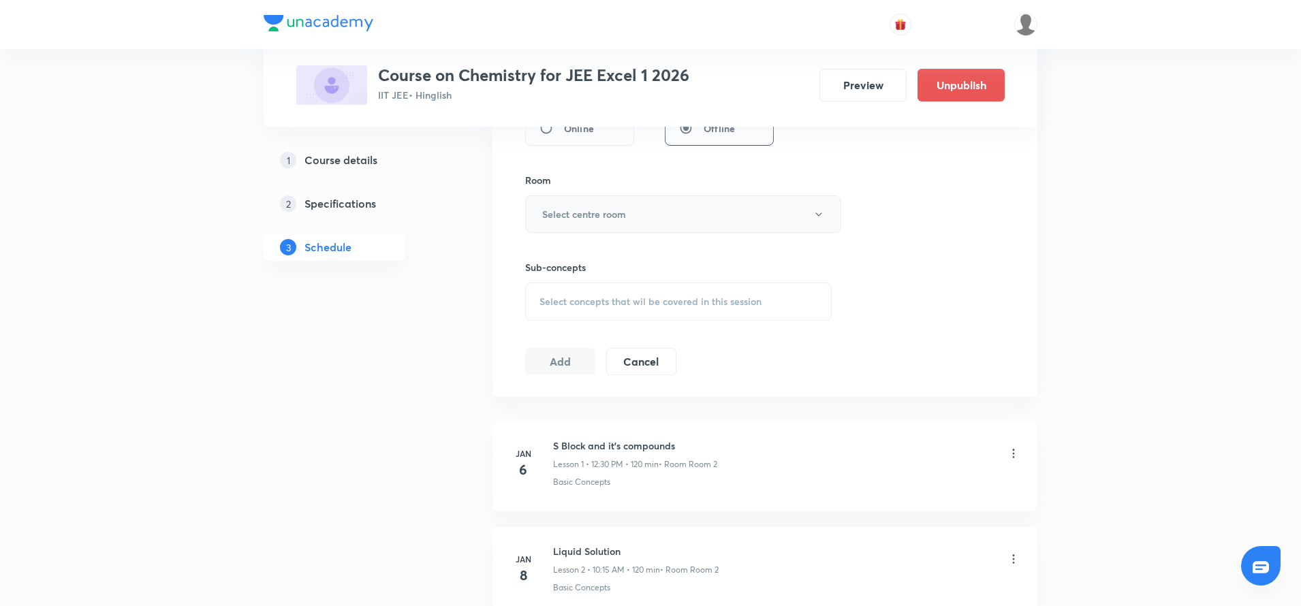
type input "90"
click at [601, 209] on h6 "Select centre room" at bounding box center [584, 214] width 84 height 14
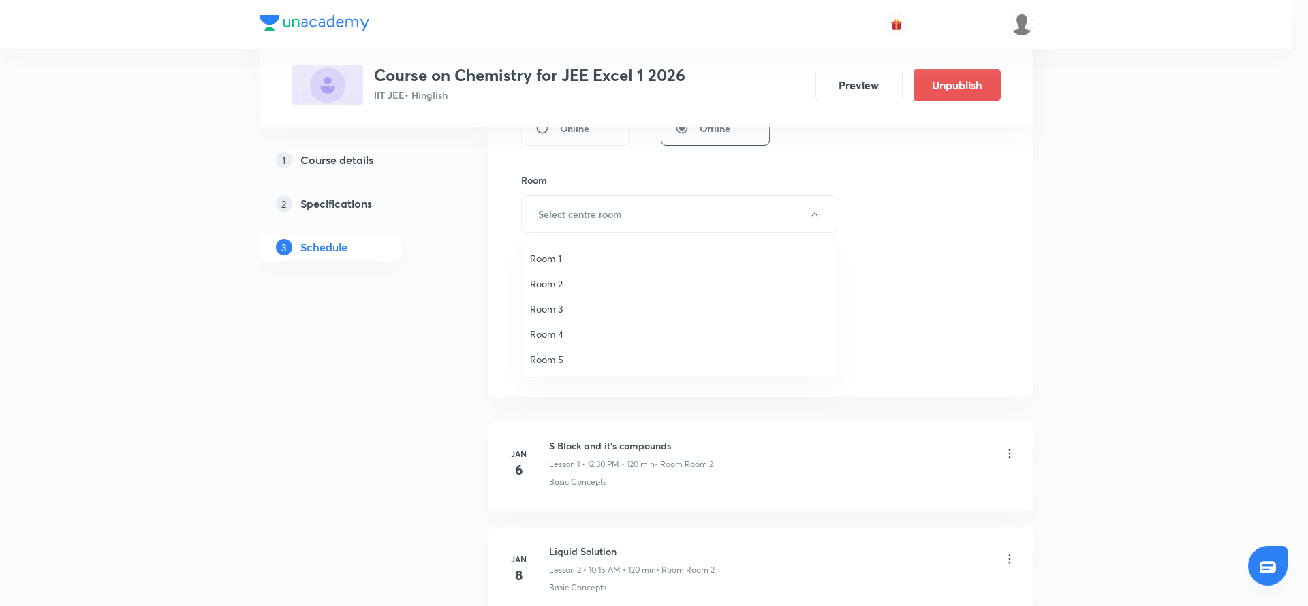
click at [564, 259] on span "Room 1" at bounding box center [679, 258] width 298 height 14
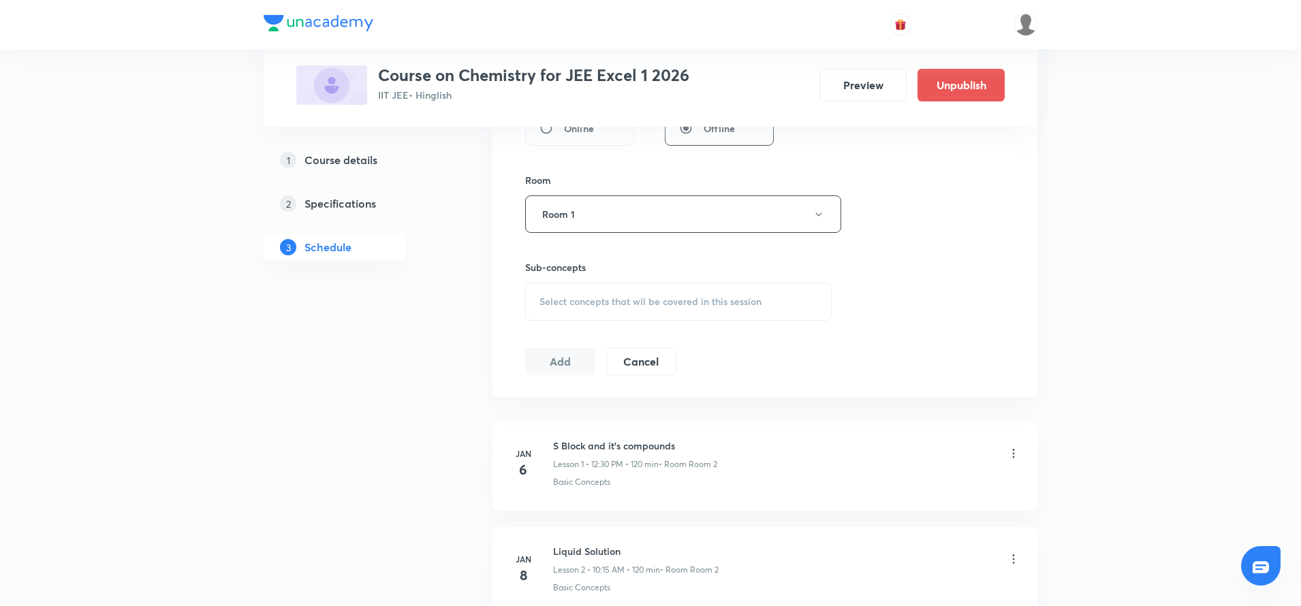
click at [565, 292] on div "Select concepts that wil be covered in this session" at bounding box center [678, 302] width 307 height 38
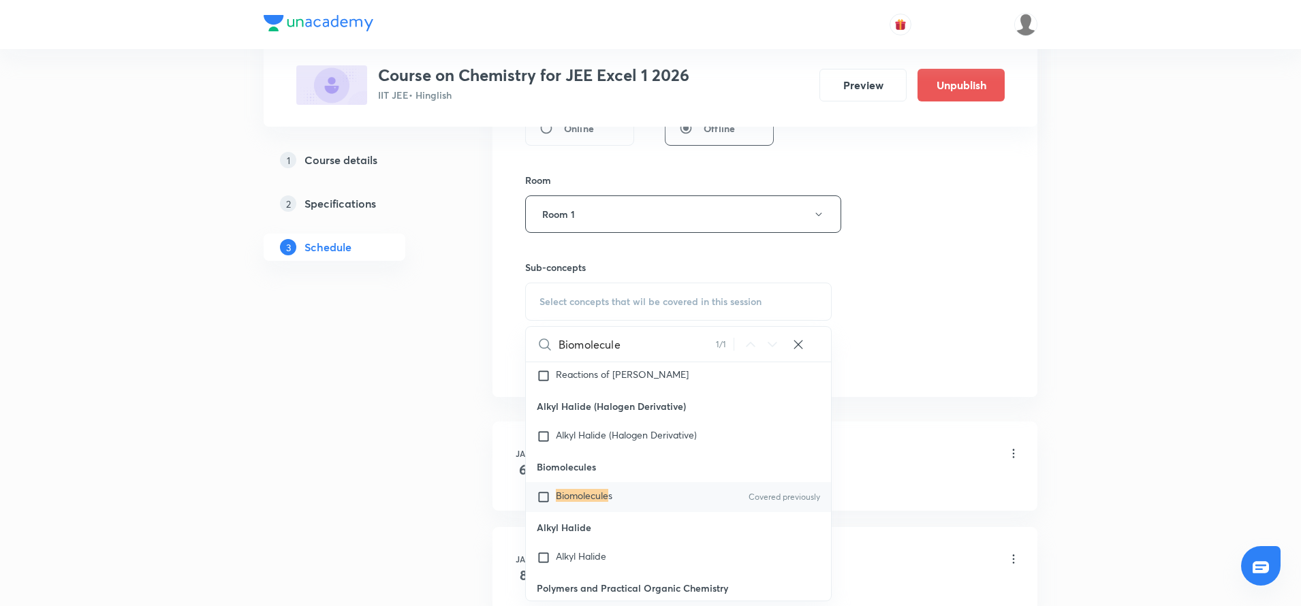
scroll to position [34866, 0]
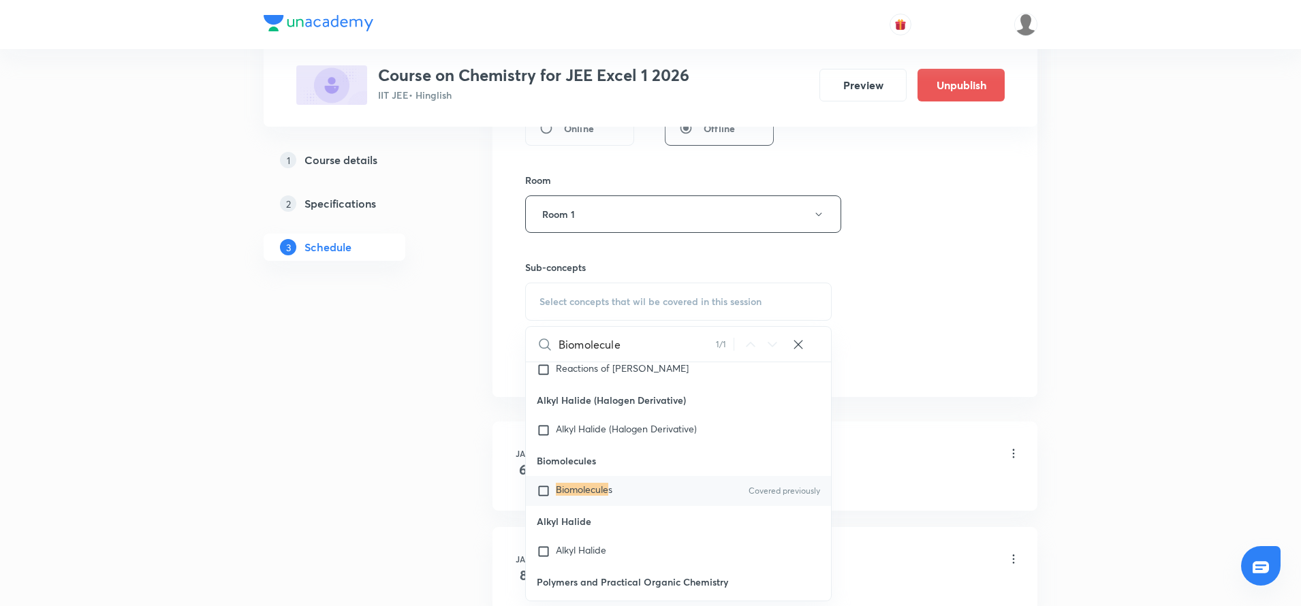
type input "Biomolecule"
click at [629, 506] on div "Biomolecule s Covered previously" at bounding box center [678, 491] width 305 height 30
checkbox input "true"
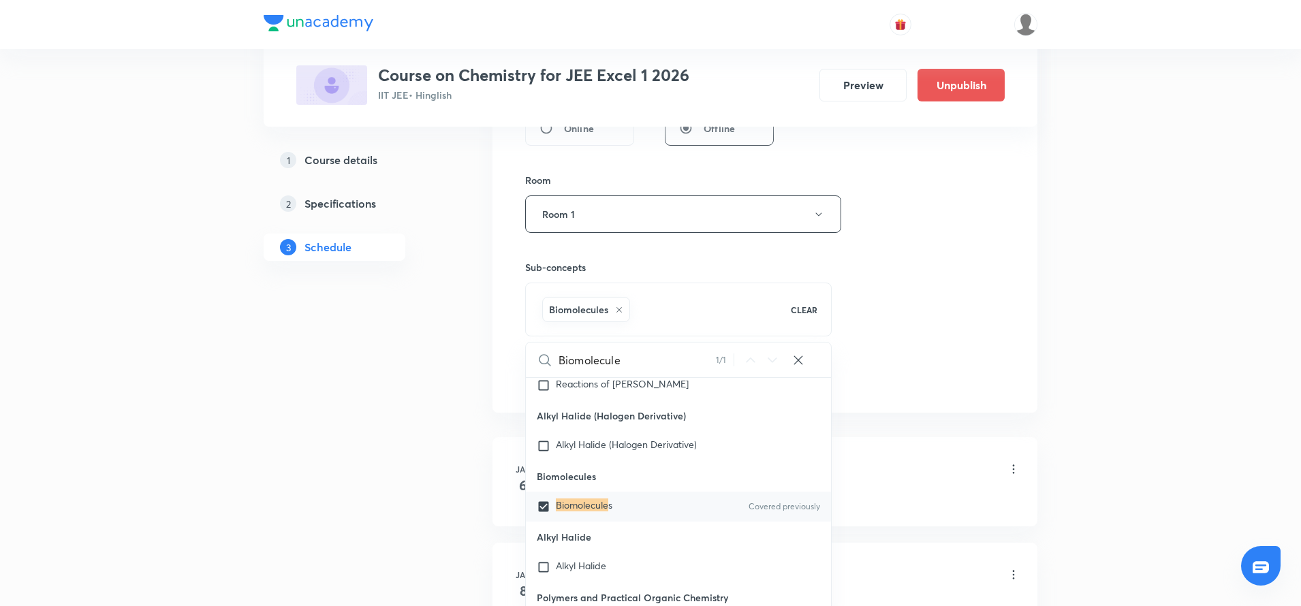
click at [878, 338] on div "Session 127 Live class Session title 11/99 Biomolecule ​ Schedule for Oct 8, 20…" at bounding box center [765, 63] width 480 height 655
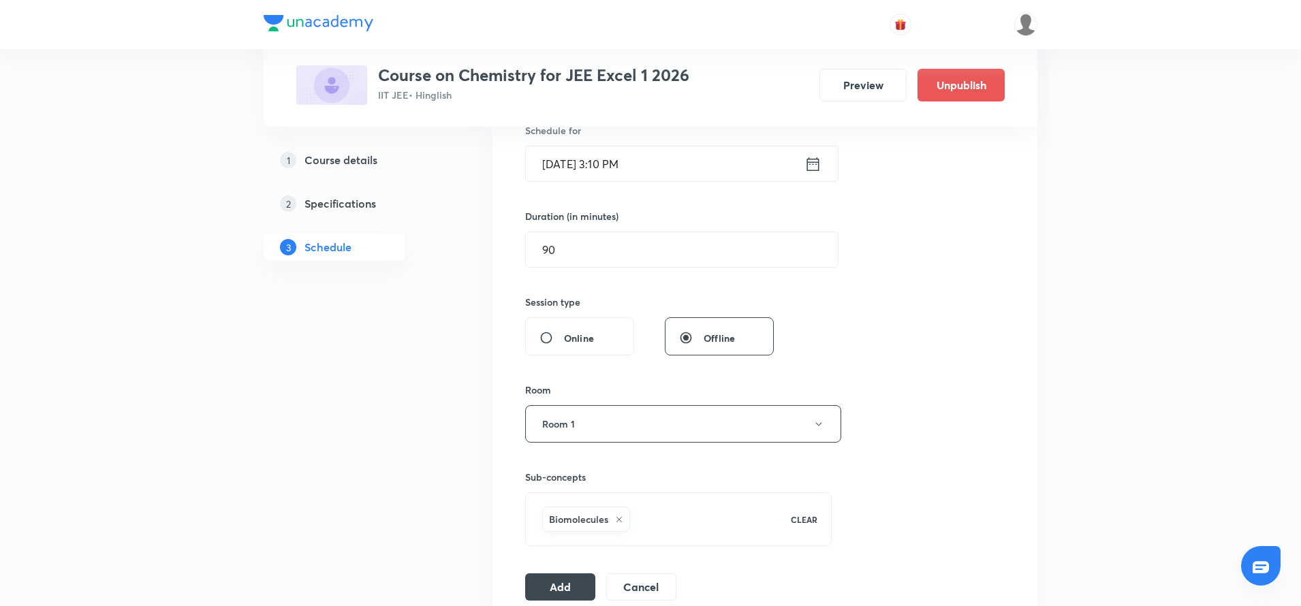
scroll to position [266, 0]
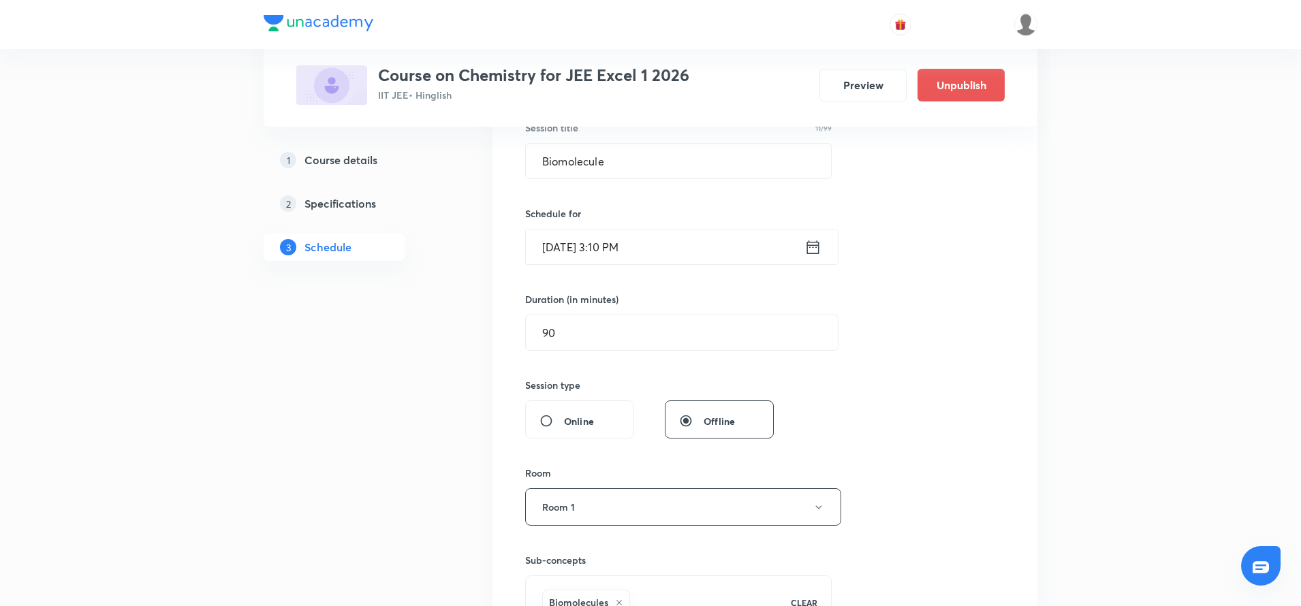
click at [811, 251] on icon at bounding box center [813, 247] width 17 height 19
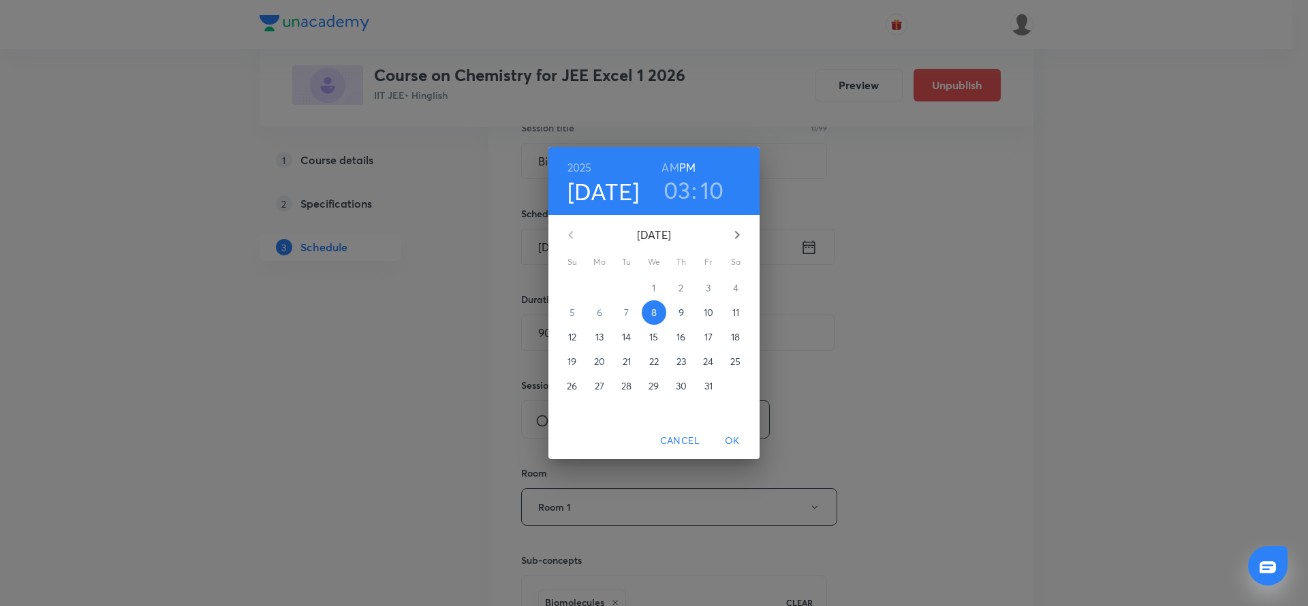
click at [715, 191] on h3 "10" at bounding box center [712, 190] width 24 height 29
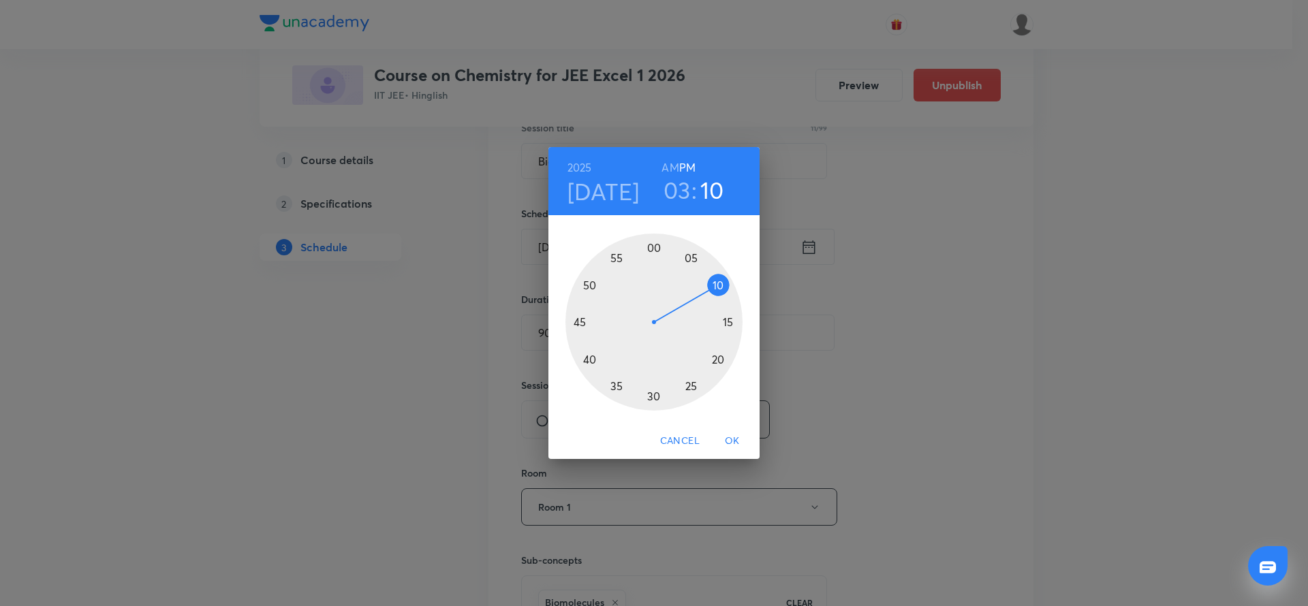
click at [730, 323] on div at bounding box center [654, 322] width 177 height 177
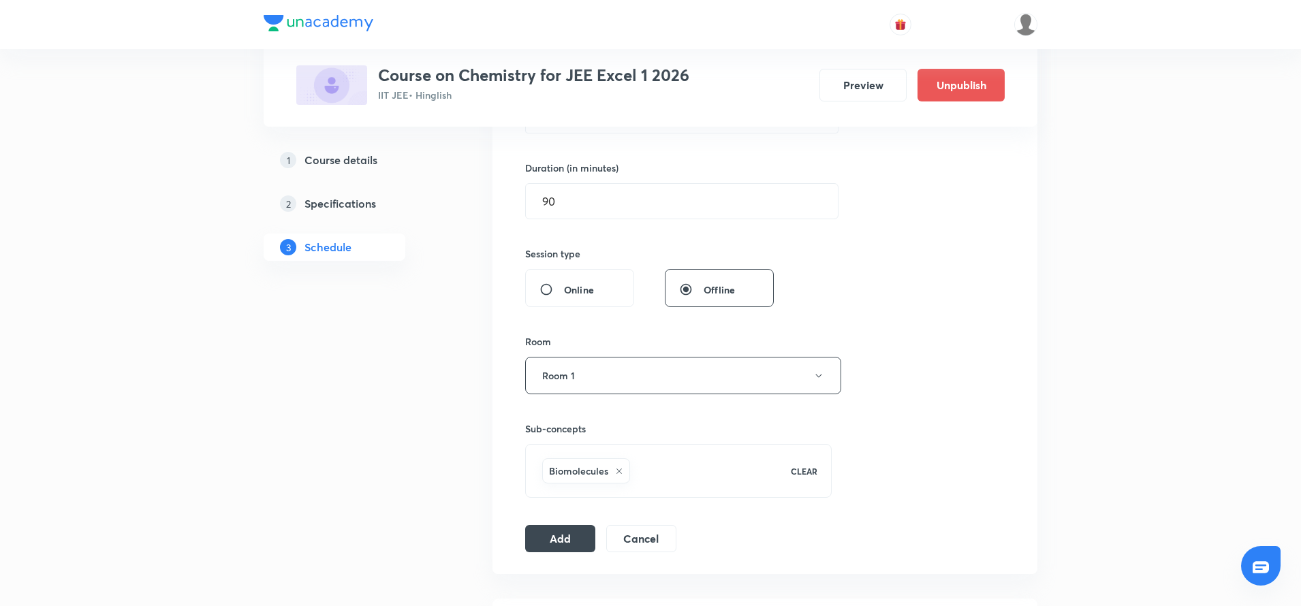
scroll to position [256, 0]
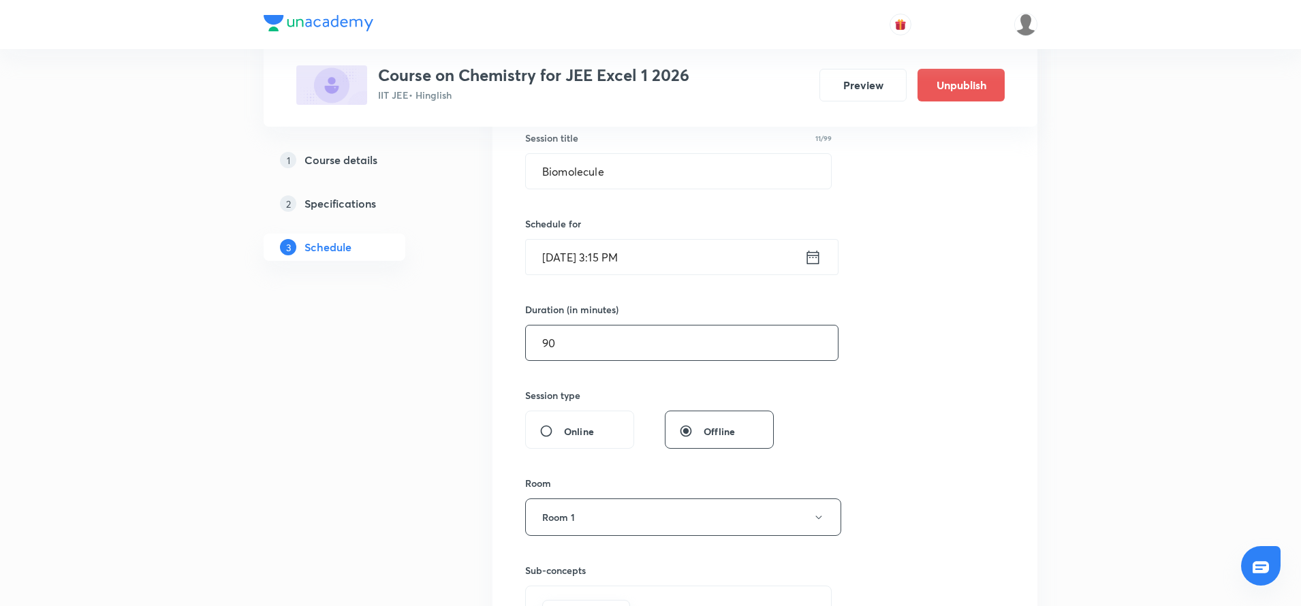
click at [556, 337] on input "90" at bounding box center [682, 343] width 312 height 35
type input "0"
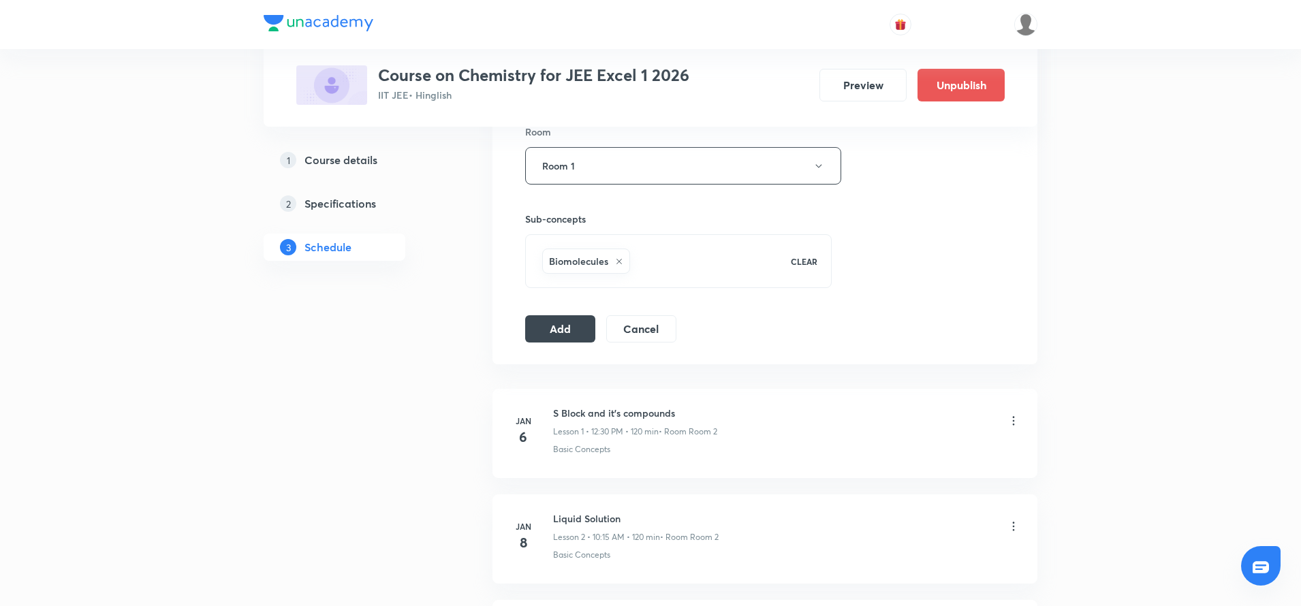
scroll to position [613, 0]
type input "135"
click at [565, 325] on button "Add" at bounding box center [560, 321] width 70 height 27
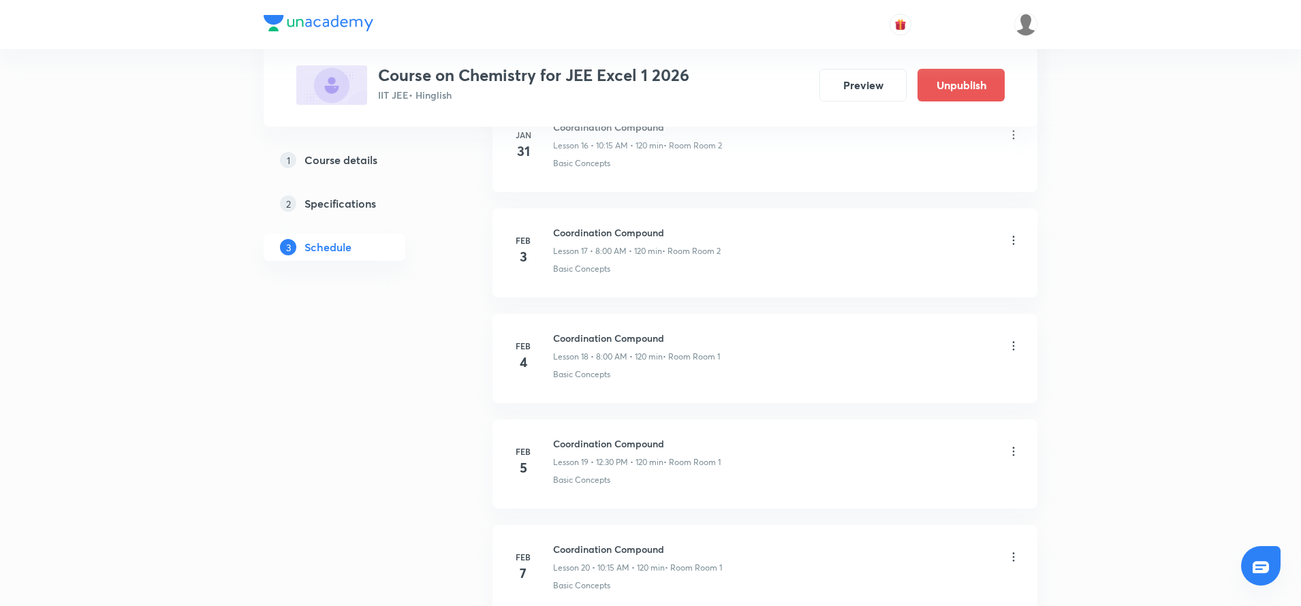
scroll to position [1872, 0]
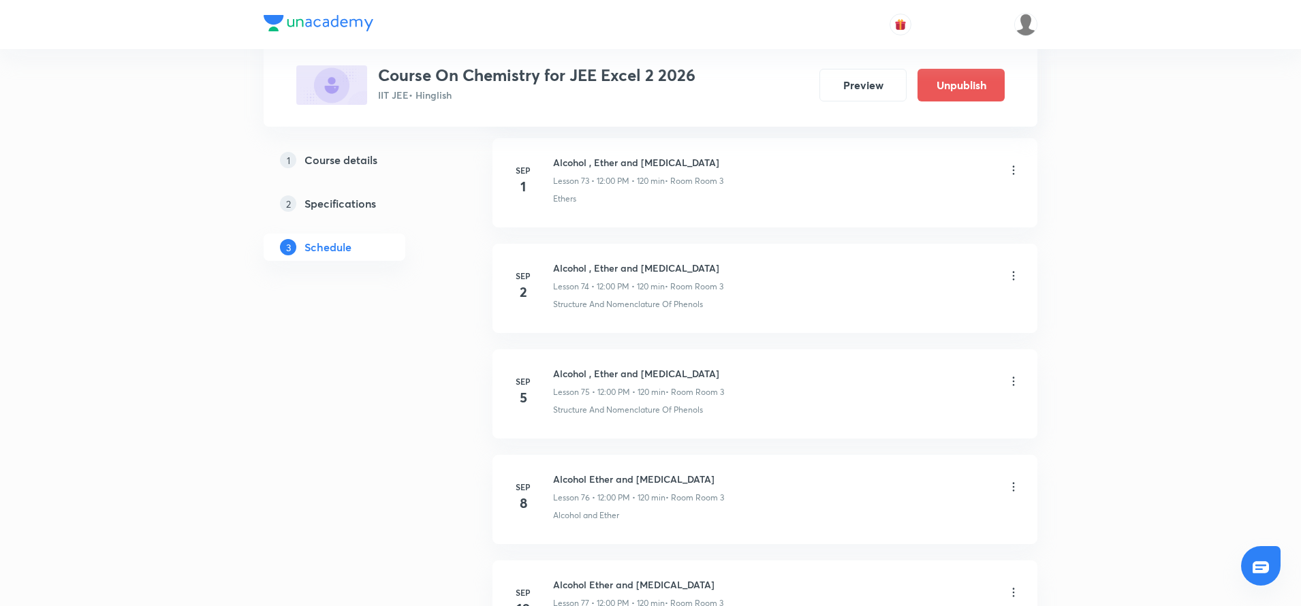
scroll to position [8429, 0]
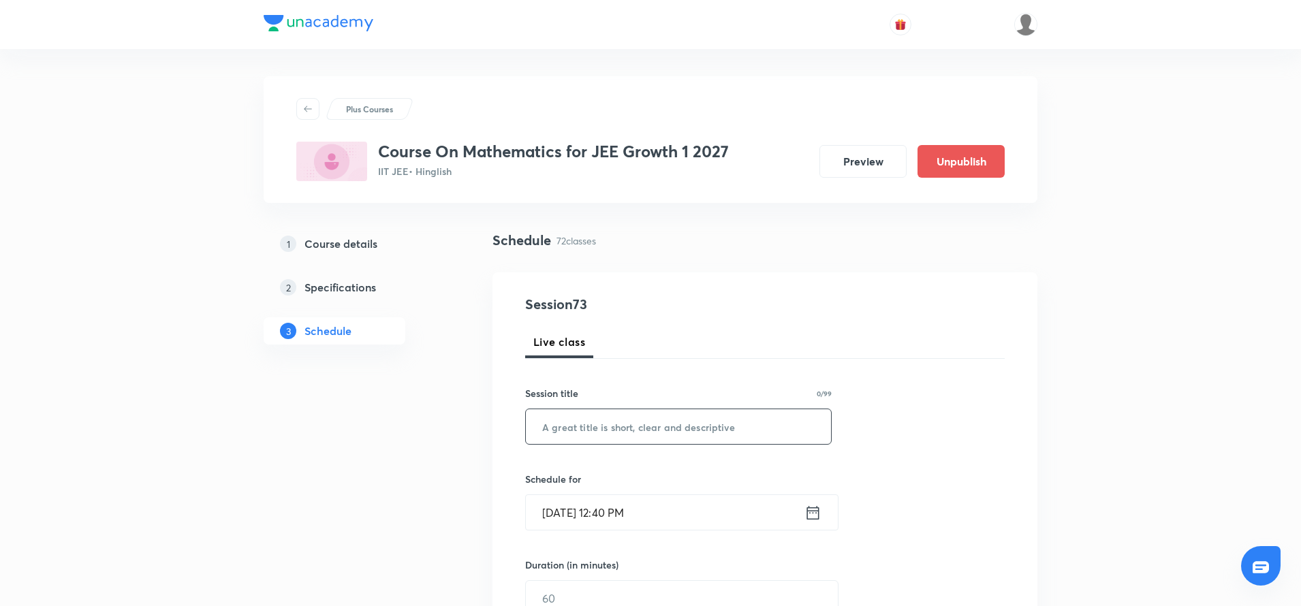
click at [561, 437] on input "text" at bounding box center [678, 426] width 305 height 35
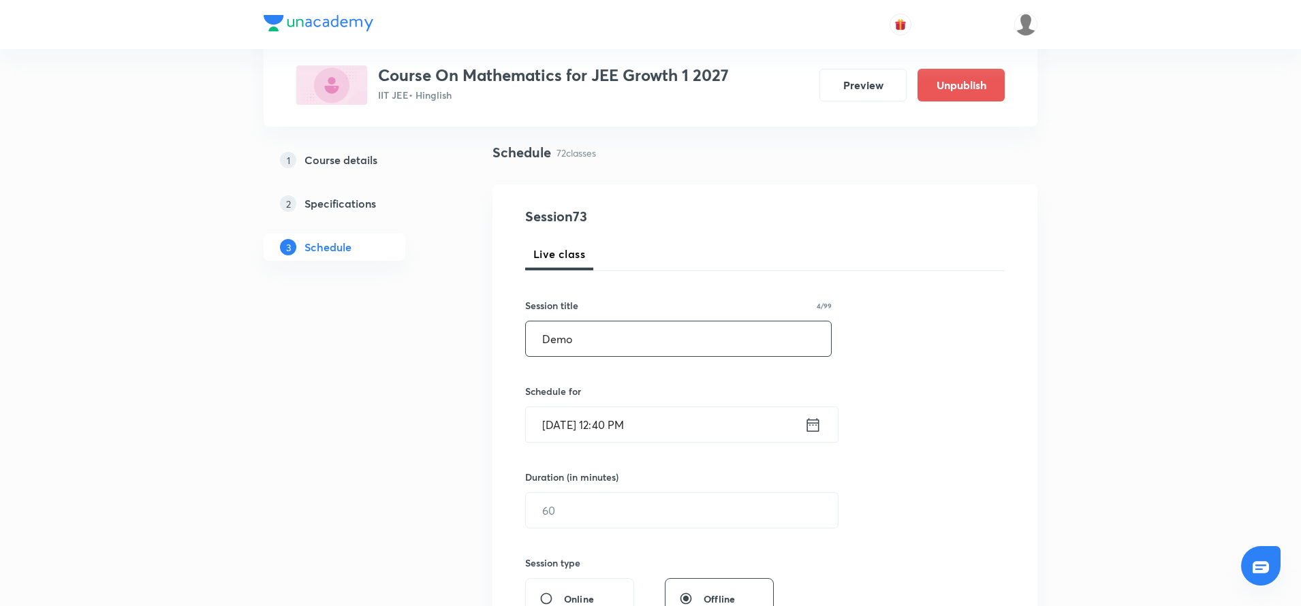
scroll to position [92, 0]
type input "Demo"
click at [814, 417] on icon at bounding box center [813, 421] width 17 height 19
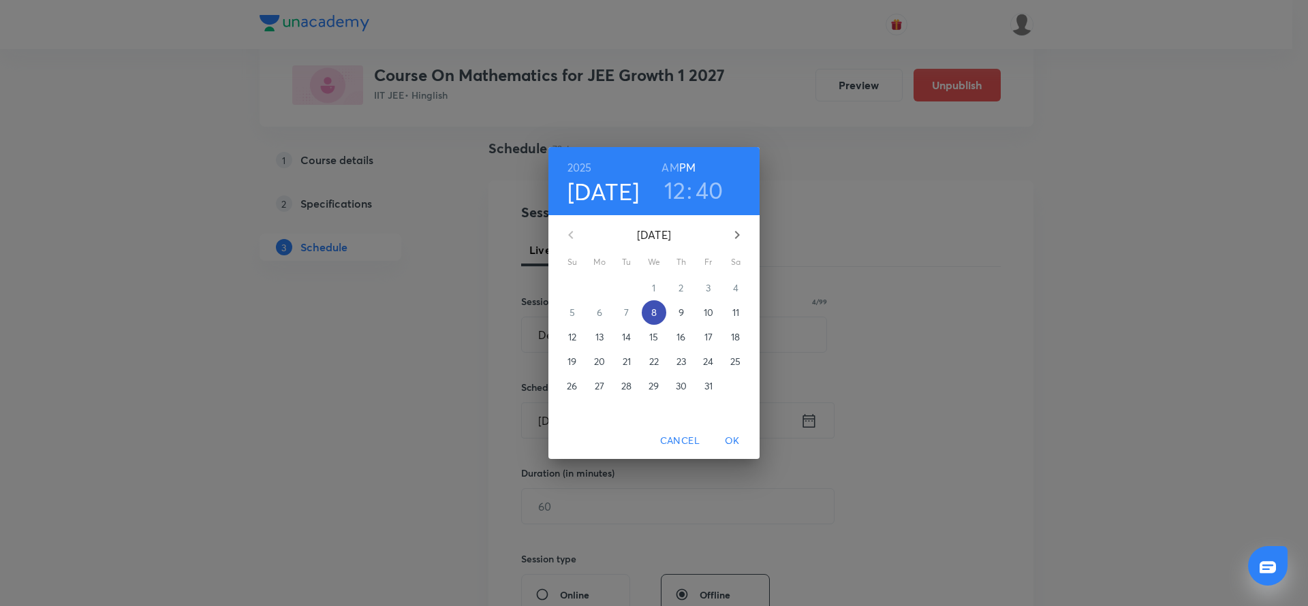
click at [651, 311] on p "8" at bounding box center [653, 313] width 5 height 14
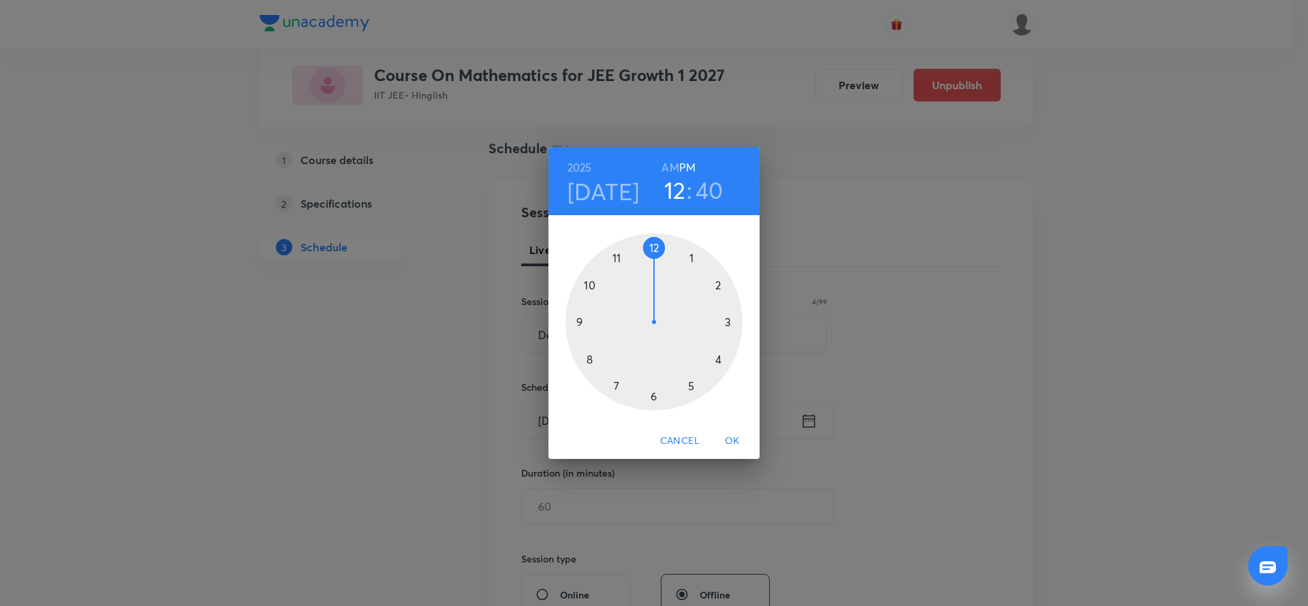
click at [729, 320] on div at bounding box center [654, 322] width 177 height 177
click at [636, 392] on div at bounding box center [654, 322] width 177 height 177
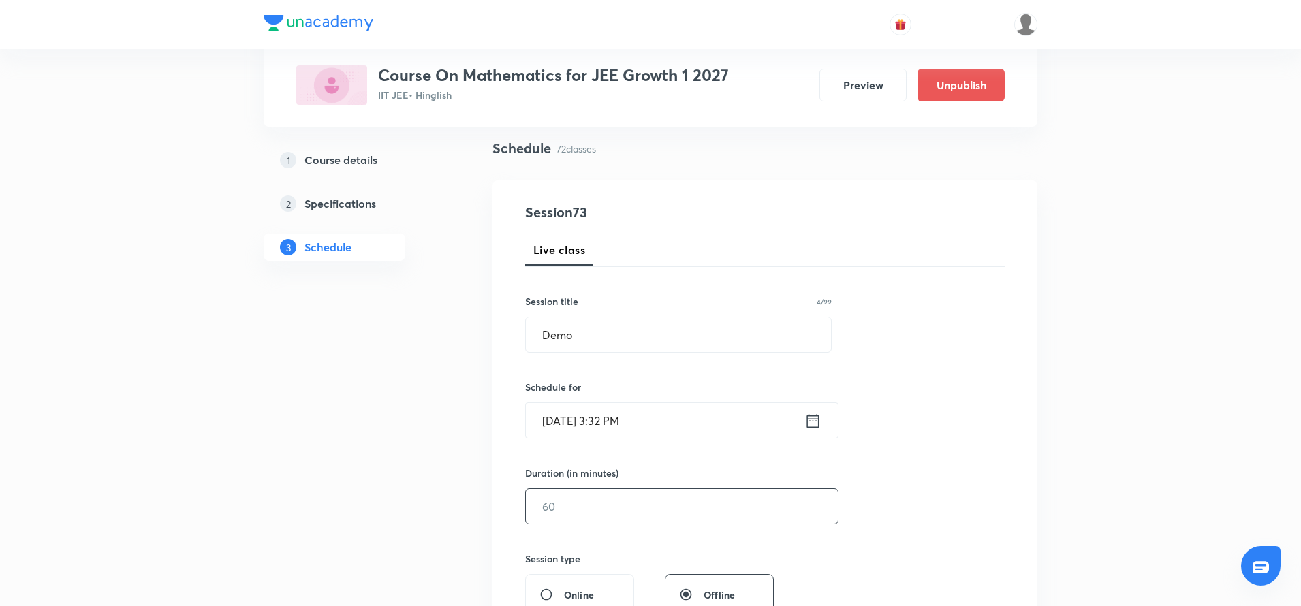
click at [600, 512] on input "text" at bounding box center [682, 506] width 312 height 35
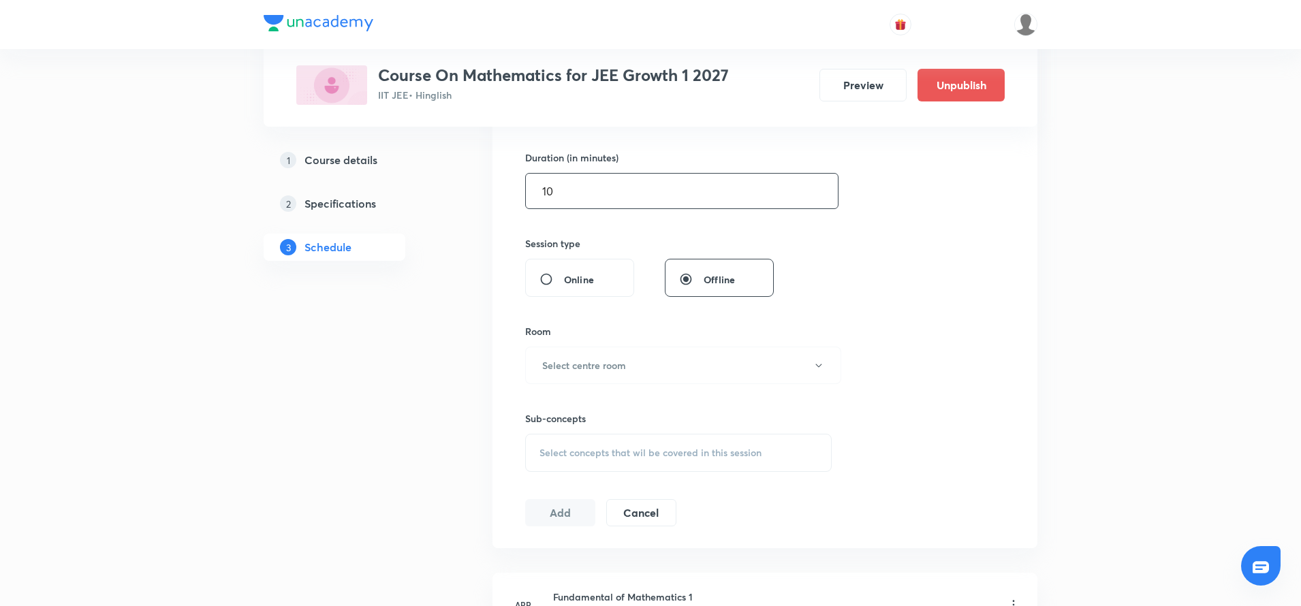
scroll to position [433, 0]
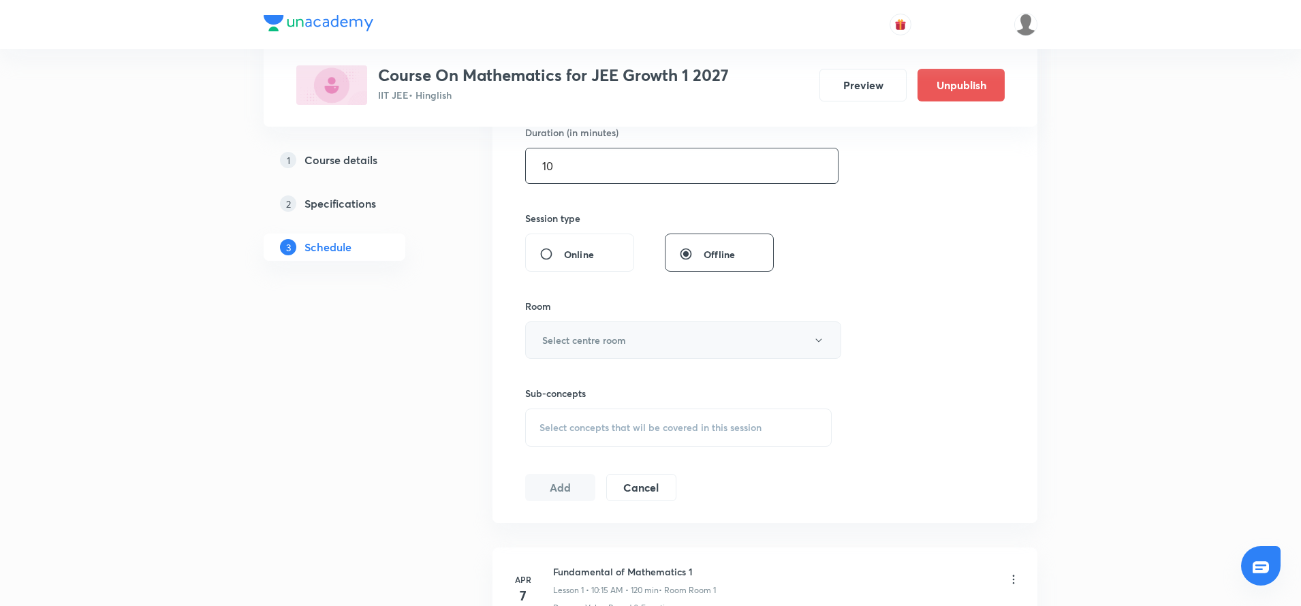
type input "10"
click at [587, 339] on h6 "Select centre room" at bounding box center [584, 340] width 84 height 14
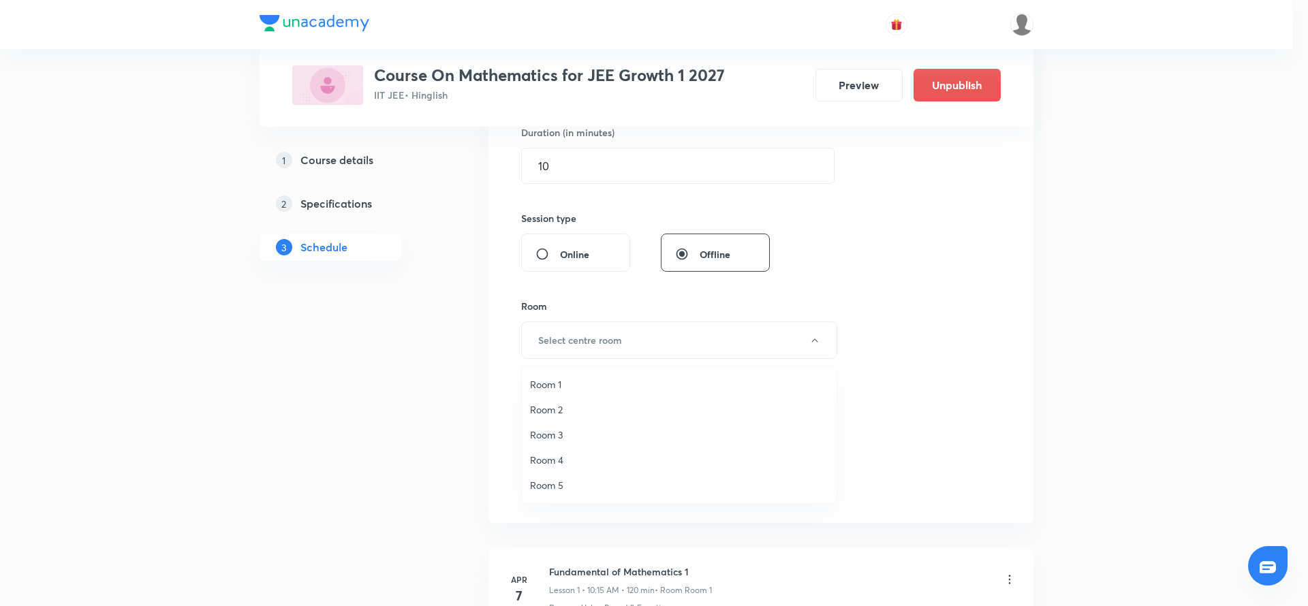
click at [564, 433] on span "Room 3" at bounding box center [679, 435] width 298 height 14
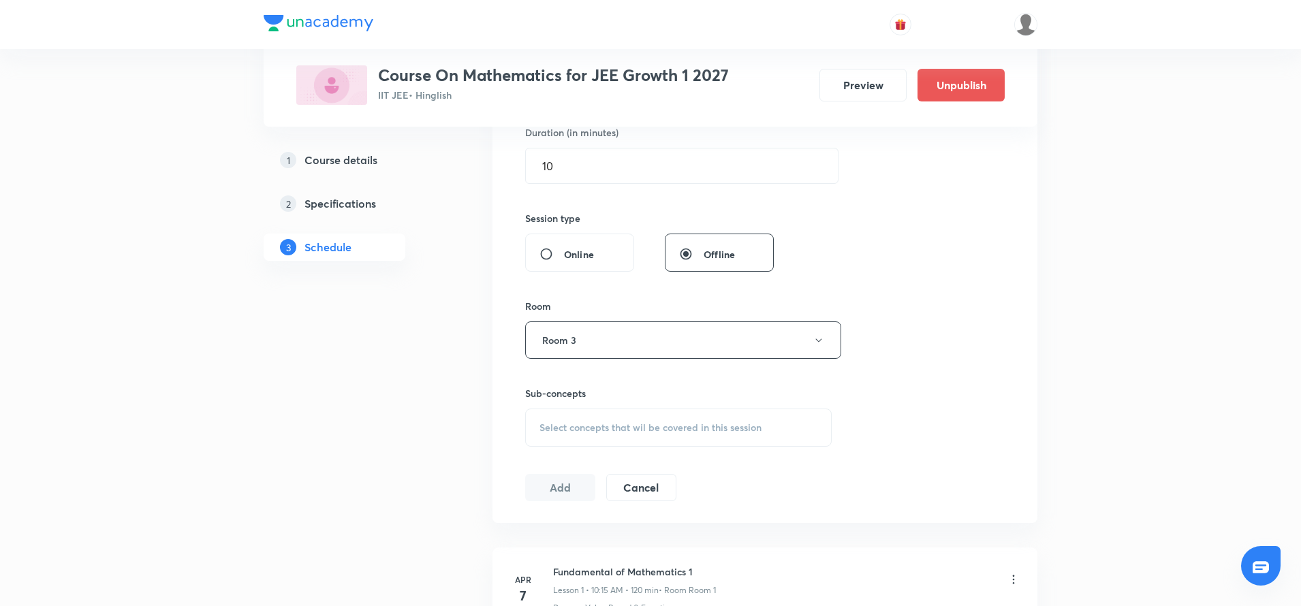
click at [566, 435] on div "Select concepts that wil be covered in this session" at bounding box center [678, 428] width 307 height 38
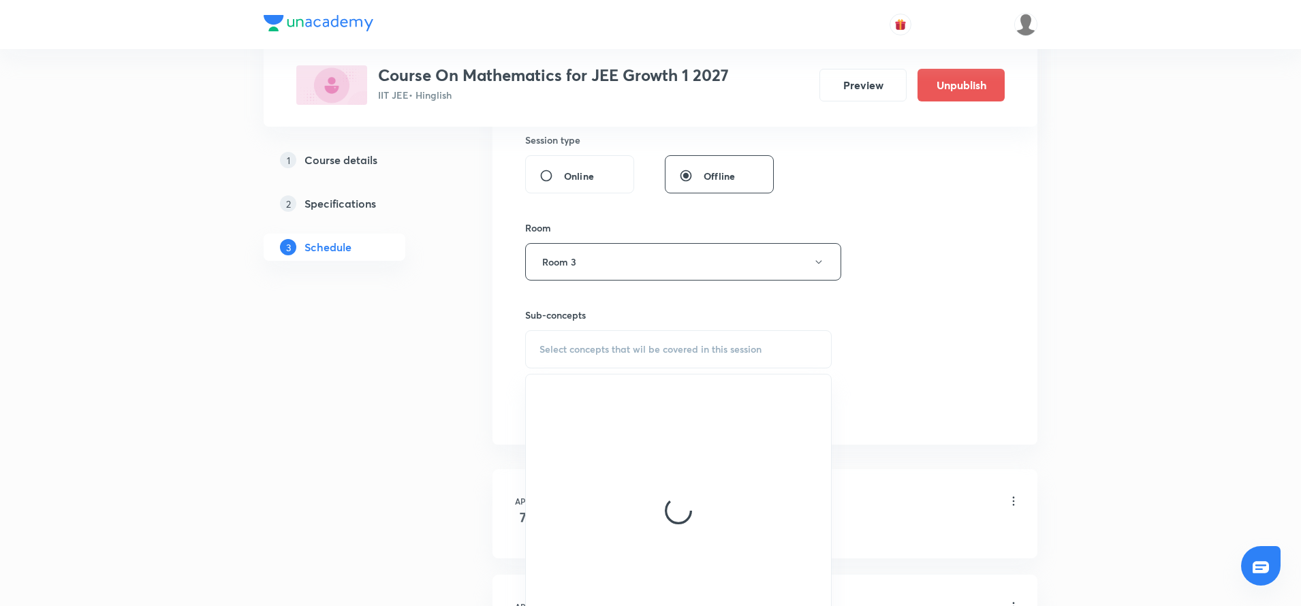
scroll to position [521, 0]
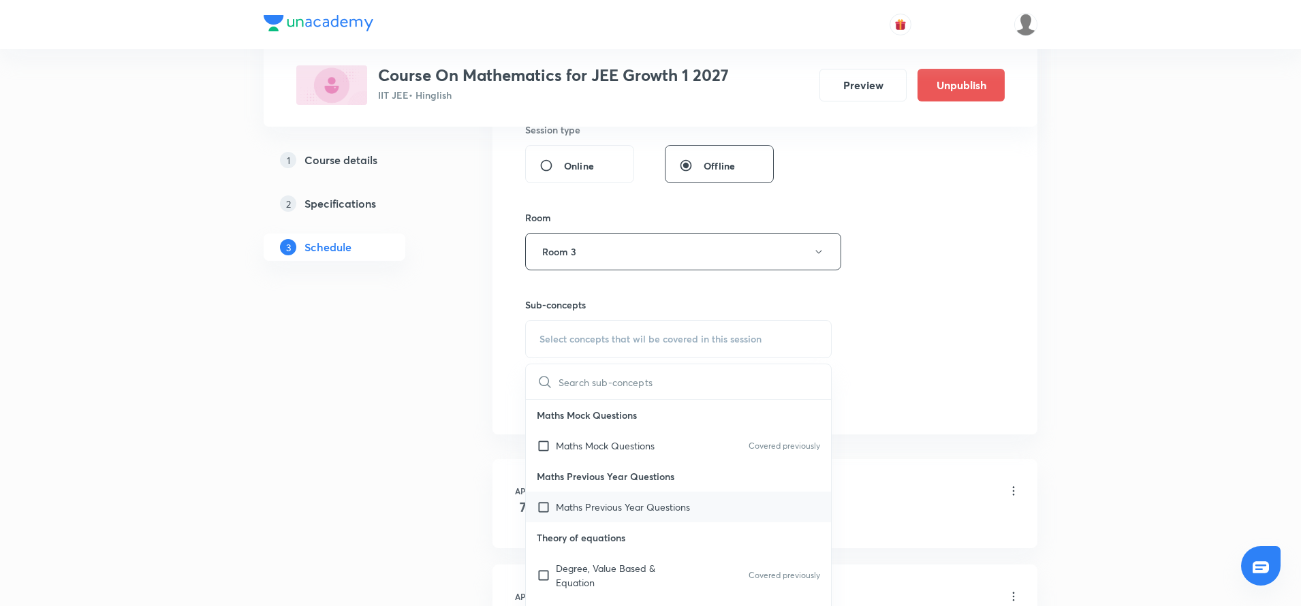
click at [598, 513] on p "Maths Previous Year Questions" at bounding box center [623, 507] width 134 height 14
checkbox input "true"
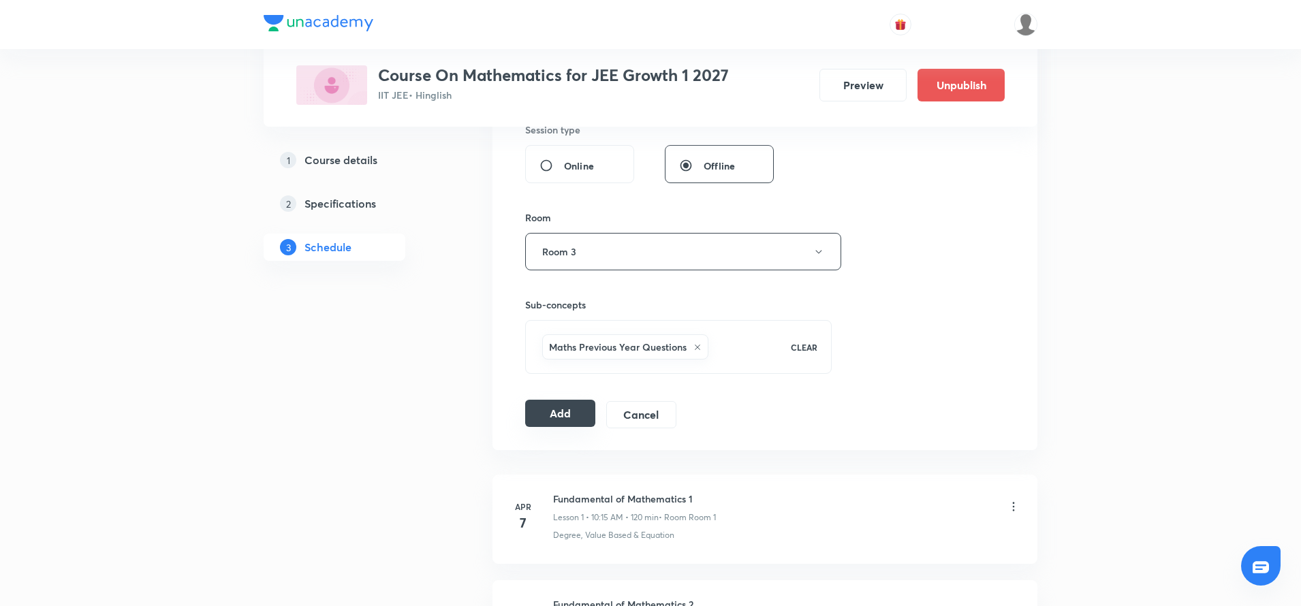
click at [569, 420] on button "Add" at bounding box center [560, 413] width 70 height 27
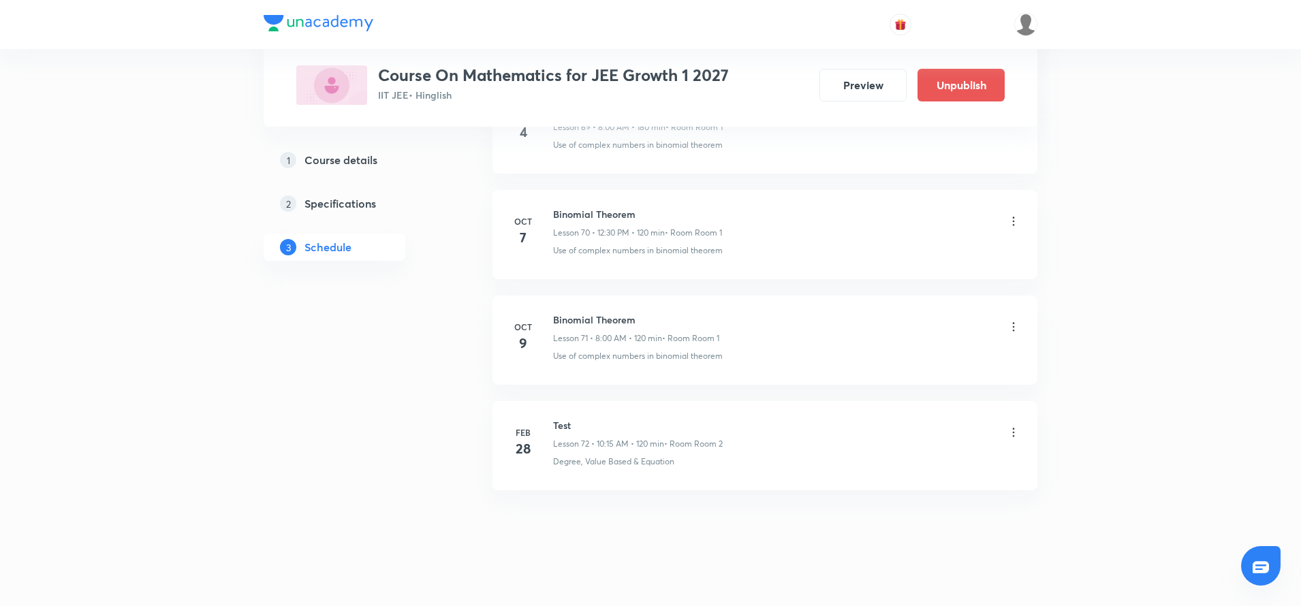
scroll to position [7465, 0]
